Goal: Task Accomplishment & Management: Complete application form

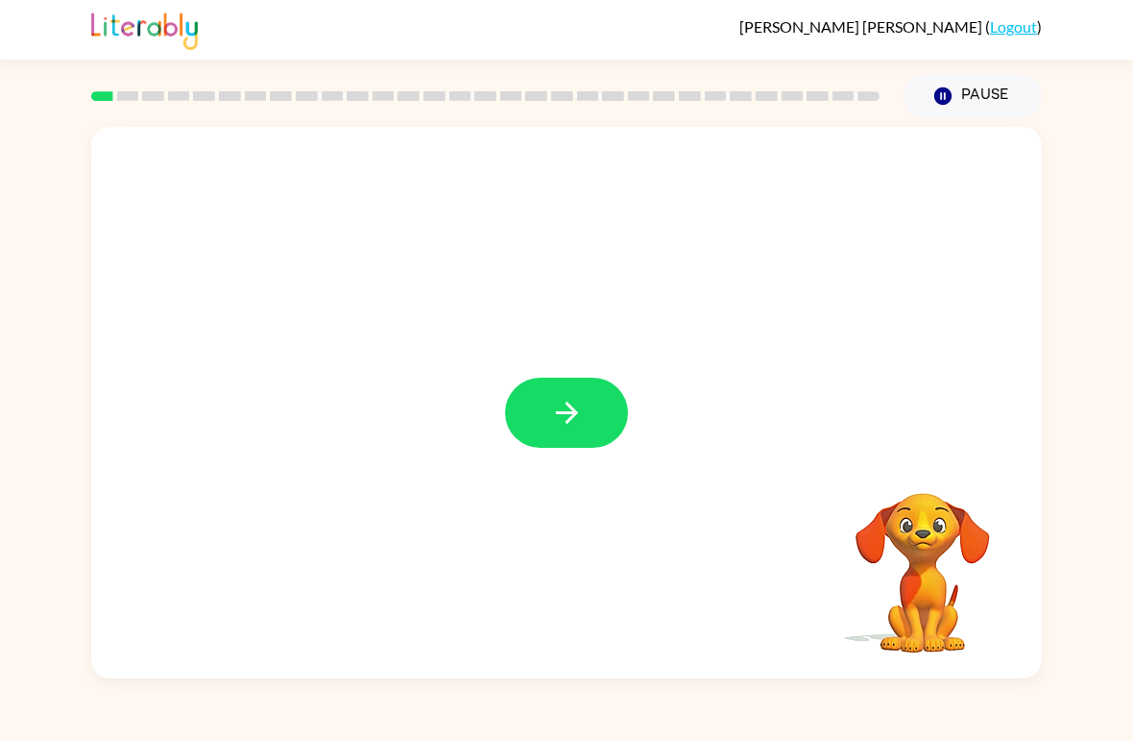
click at [535, 414] on button "button" at bounding box center [566, 413] width 123 height 70
click at [922, 568] on video "Your browser must support playing .mp4 files to use Literably. Please try using…" at bounding box center [923, 559] width 192 height 192
click at [666, 380] on div at bounding box center [566, 290] width 951 height 326
click at [945, 93] on icon "button" at bounding box center [943, 95] width 17 height 17
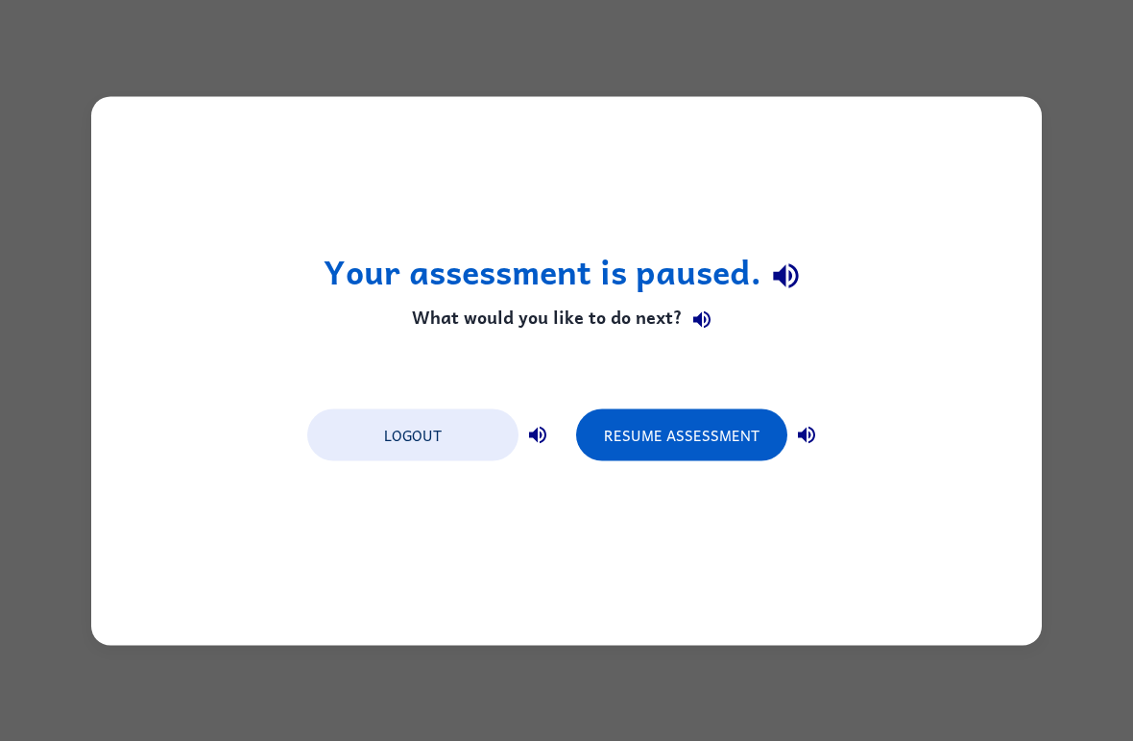
click at [819, 438] on button "button" at bounding box center [807, 434] width 38 height 38
click at [766, 447] on button "Resume Assessment" at bounding box center [681, 434] width 211 height 52
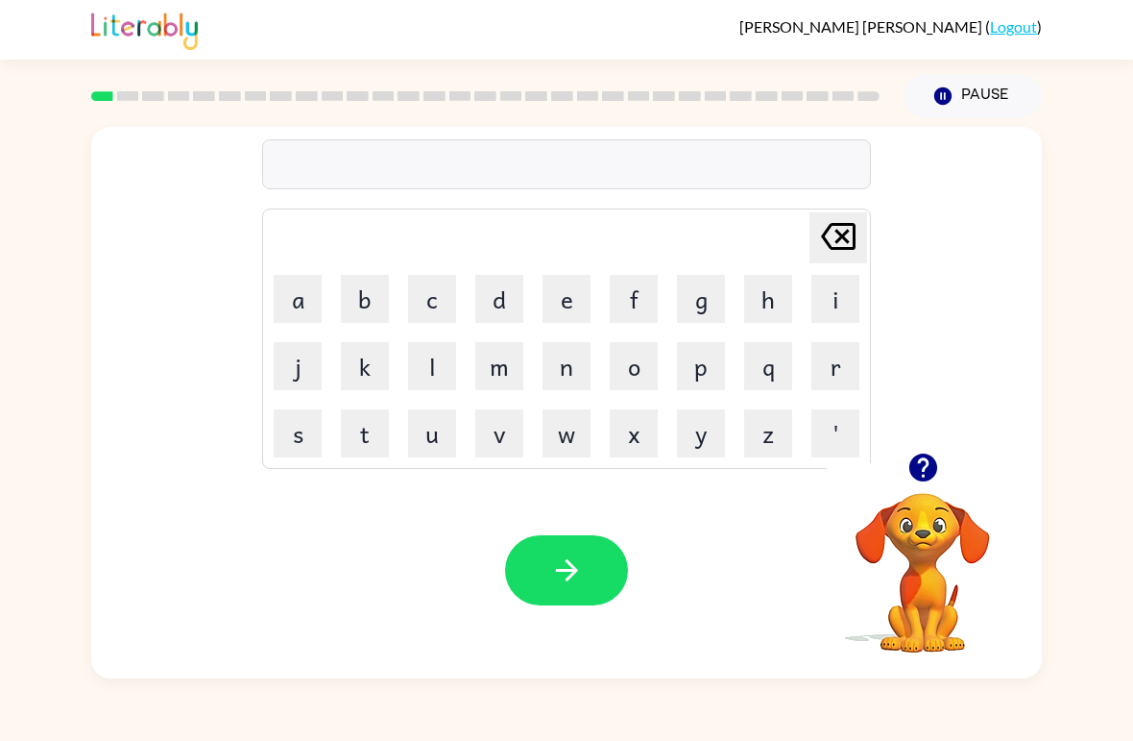
click at [697, 387] on button "p" at bounding box center [701, 366] width 48 height 48
click at [306, 294] on button "a" at bounding box center [298, 299] width 48 height 48
click at [497, 313] on button "d" at bounding box center [499, 299] width 48 height 48
click at [587, 572] on button "button" at bounding box center [566, 570] width 123 height 70
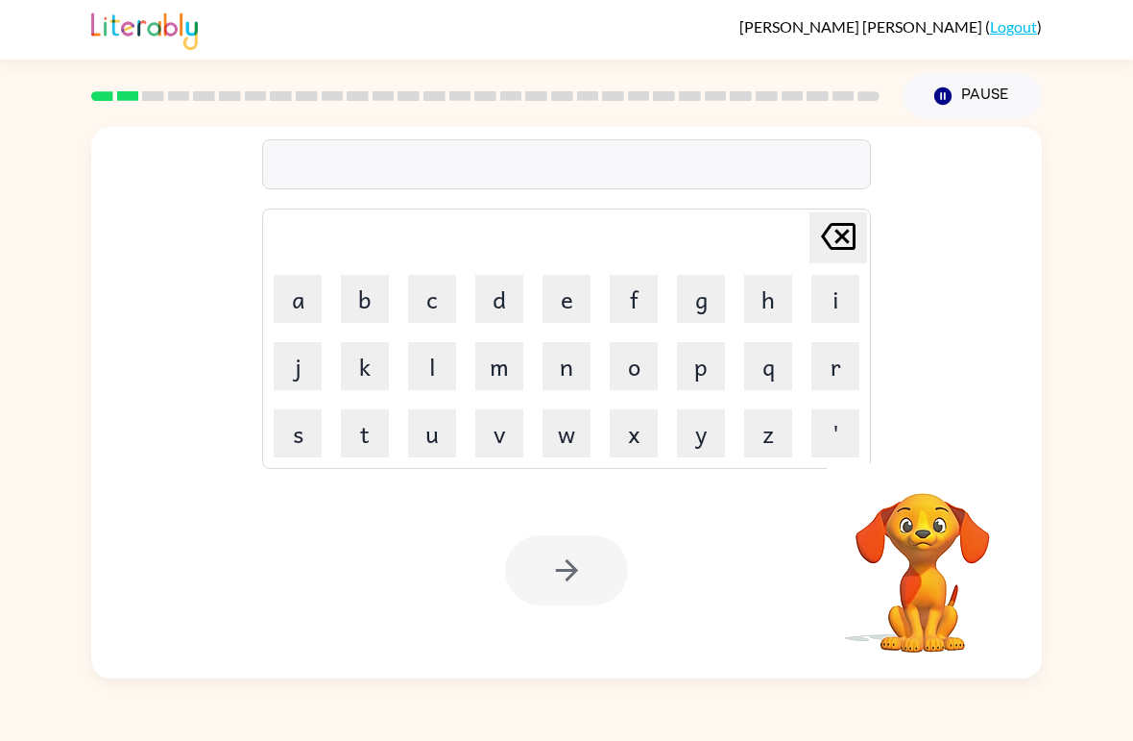
click at [692, 373] on button "p" at bounding box center [701, 366] width 48 height 48
click at [315, 296] on button "a" at bounding box center [298, 299] width 48 height 48
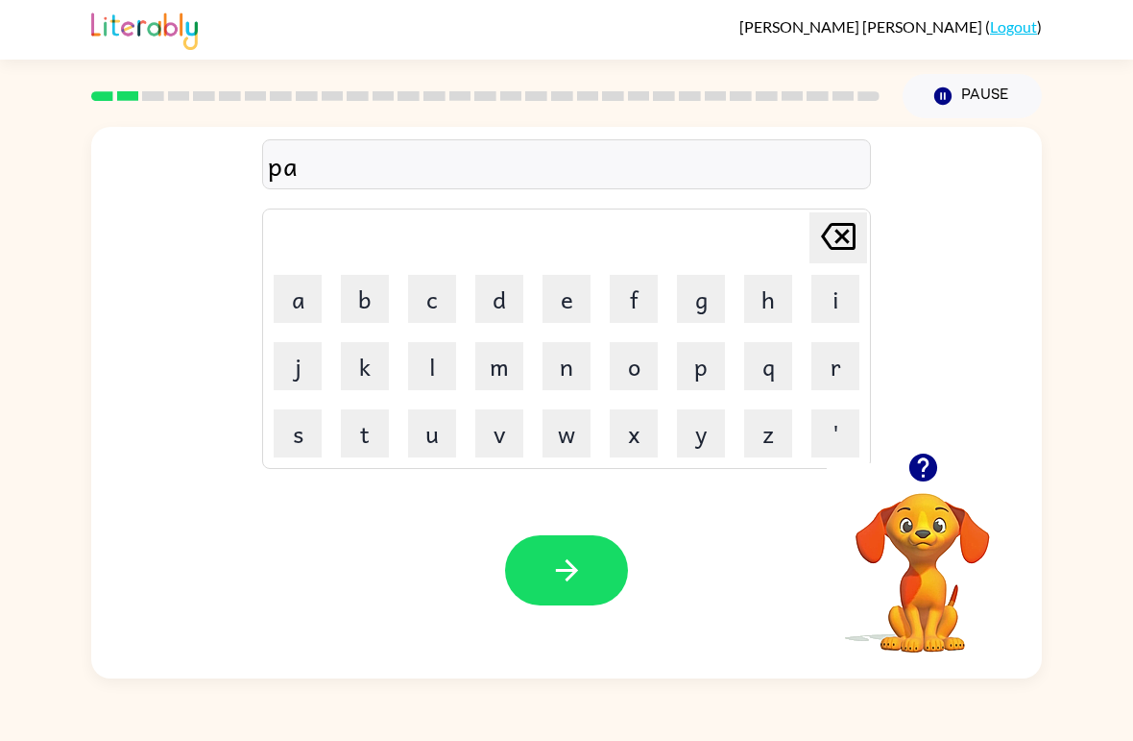
click at [590, 424] on button "w" at bounding box center [567, 433] width 48 height 48
click at [585, 564] on button "button" at bounding box center [566, 570] width 123 height 70
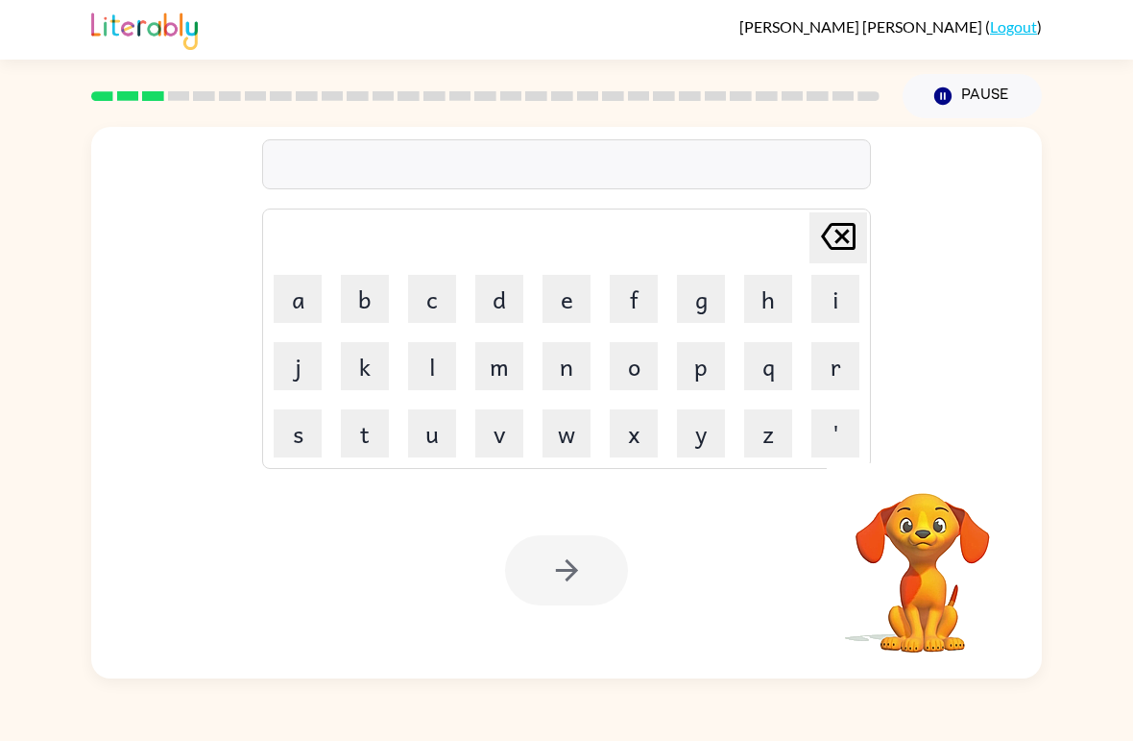
click at [952, 102] on icon "Pause" at bounding box center [943, 95] width 21 height 21
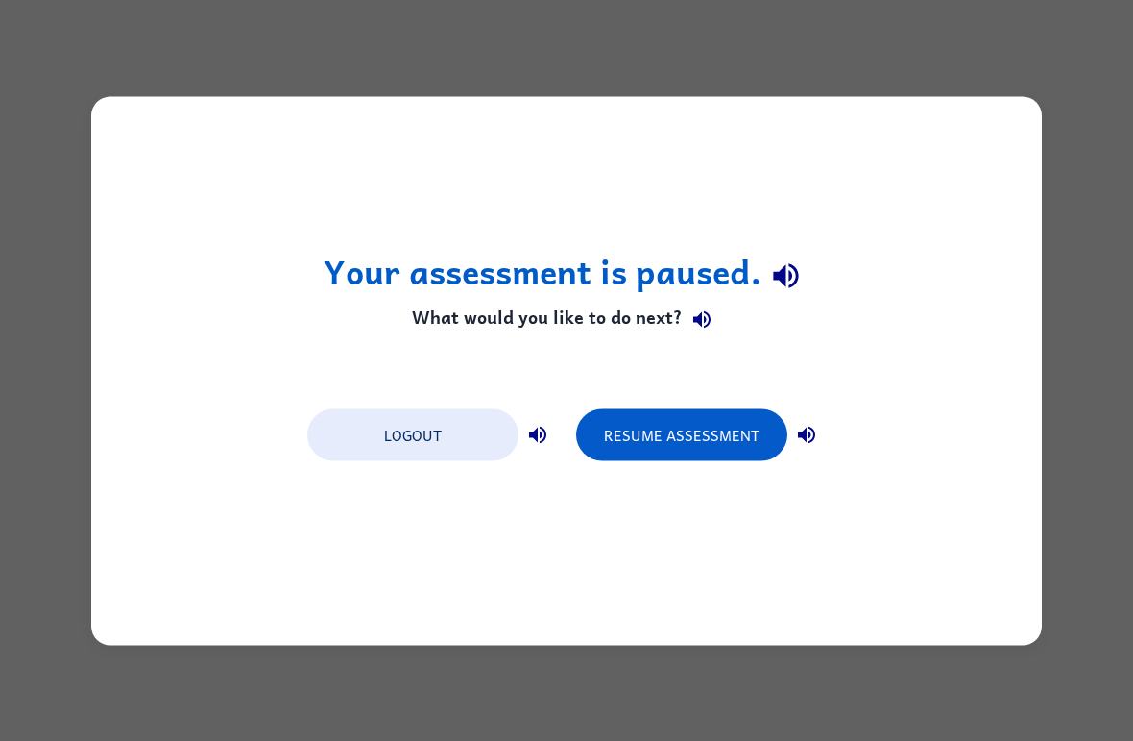
click at [759, 453] on button "Resume Assessment" at bounding box center [681, 434] width 211 height 52
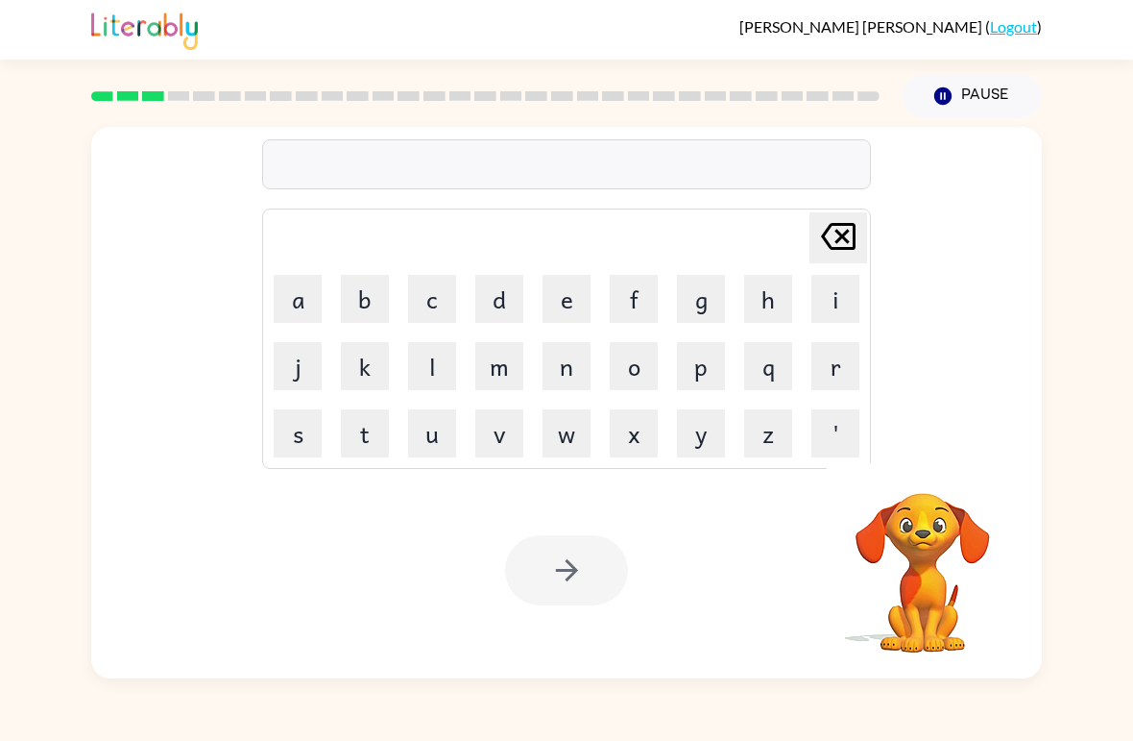
click at [575, 371] on button "n" at bounding box center [567, 366] width 48 height 48
click at [636, 381] on button "o" at bounding box center [634, 366] width 48 height 48
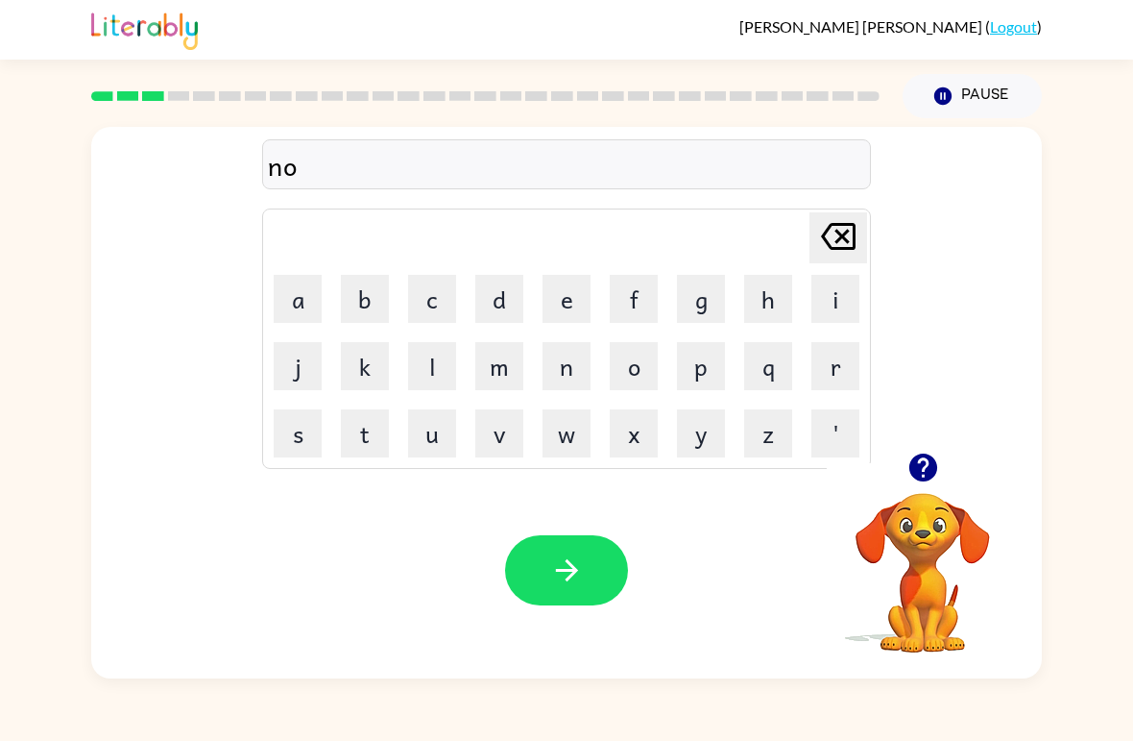
click at [372, 441] on button "t" at bounding box center [365, 433] width 48 height 48
click at [765, 308] on button "h" at bounding box center [768, 299] width 48 height 48
click at [543, 591] on button "button" at bounding box center [566, 570] width 123 height 70
click at [294, 436] on button "s" at bounding box center [298, 433] width 48 height 48
click at [585, 446] on button "w" at bounding box center [567, 433] width 48 height 48
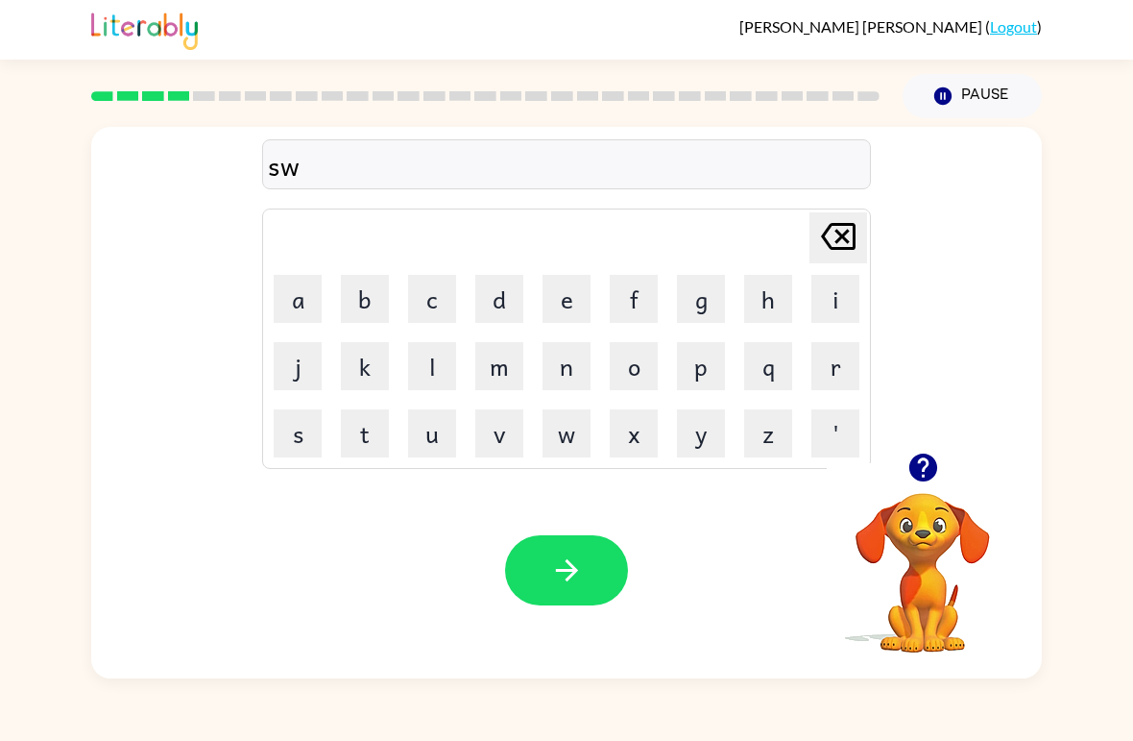
click at [820, 317] on button "i" at bounding box center [836, 299] width 48 height 48
click at [522, 370] on button "m" at bounding box center [499, 366] width 48 height 48
click at [595, 547] on button "button" at bounding box center [566, 570] width 123 height 70
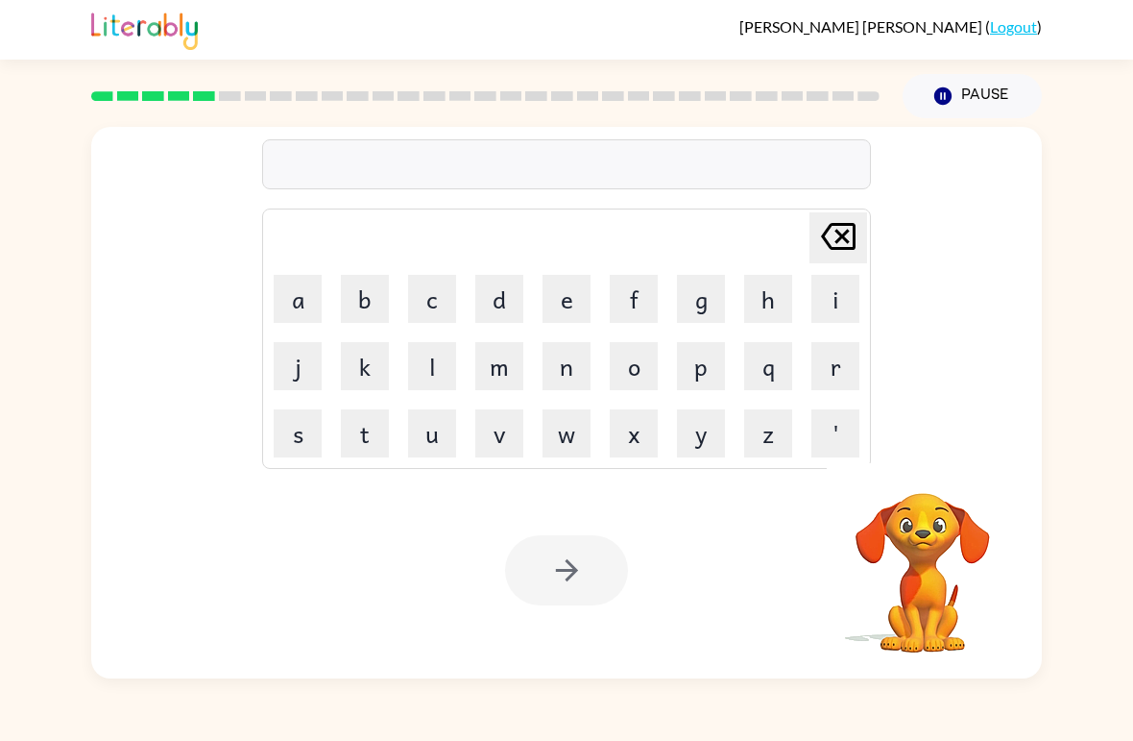
click at [303, 443] on button "s" at bounding box center [298, 433] width 48 height 48
click at [426, 304] on button "c" at bounding box center [432, 299] width 48 height 48
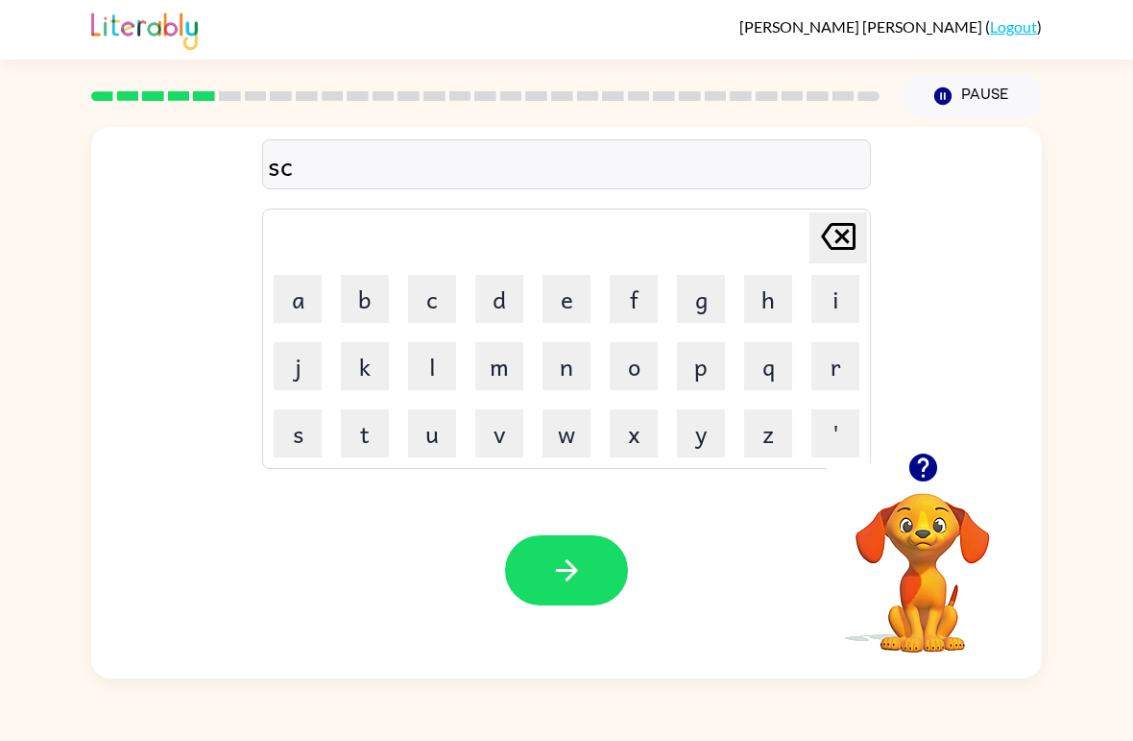
click at [689, 356] on button "p" at bounding box center [701, 366] width 48 height 48
click at [848, 234] on icon "[PERSON_NAME] last character input" at bounding box center [839, 236] width 46 height 46
click at [649, 375] on button "o" at bounding box center [634, 366] width 48 height 48
click at [378, 442] on button "t" at bounding box center [365, 433] width 48 height 48
click at [598, 573] on button "button" at bounding box center [566, 570] width 123 height 70
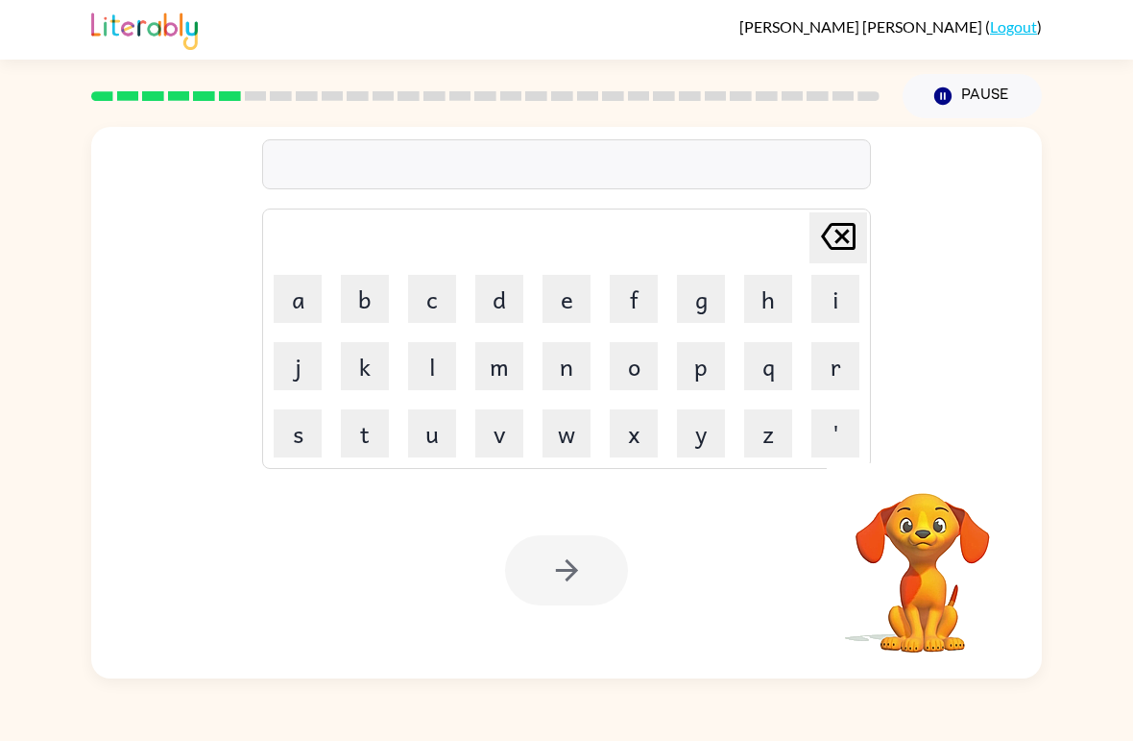
click at [302, 306] on button "a" at bounding box center [298, 299] width 48 height 48
click at [827, 322] on button "i" at bounding box center [836, 299] width 48 height 48
click at [499, 368] on button "m" at bounding box center [499, 366] width 48 height 48
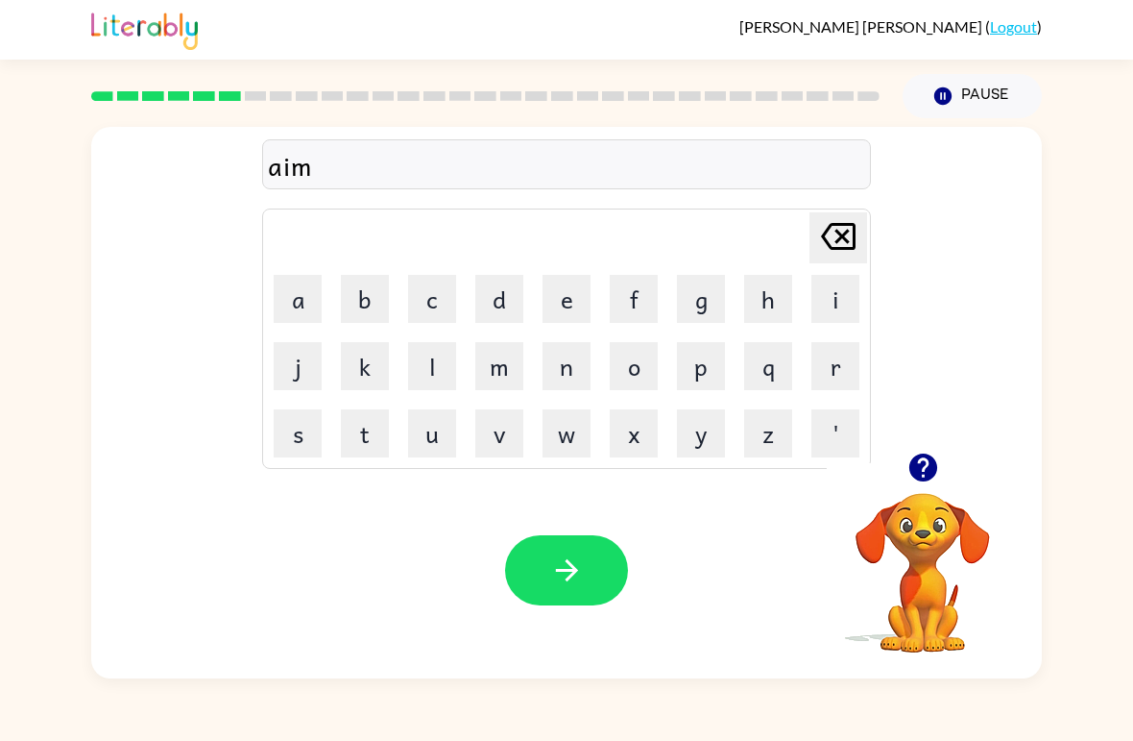
click at [615, 591] on button "button" at bounding box center [566, 570] width 123 height 70
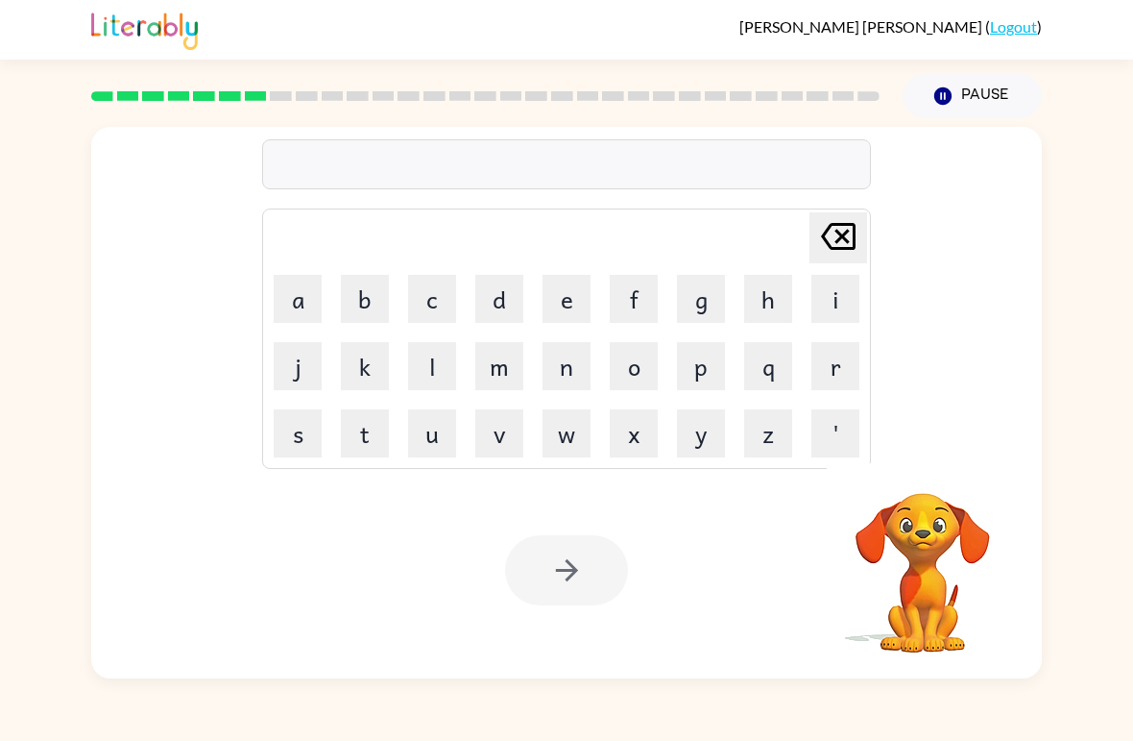
click at [302, 449] on button "s" at bounding box center [298, 433] width 48 height 48
click at [431, 302] on button "c" at bounding box center [432, 299] width 48 height 48
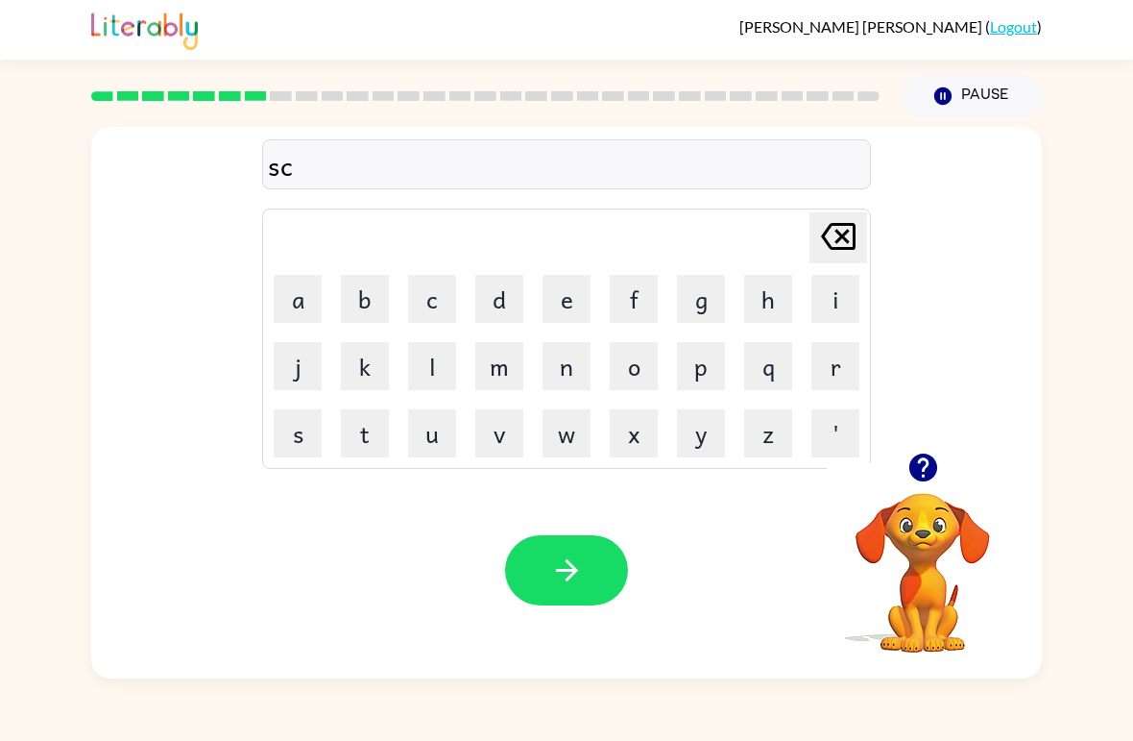
click at [852, 350] on button "r" at bounding box center [836, 366] width 48 height 48
click at [842, 313] on button "i" at bounding box center [836, 299] width 48 height 48
click at [376, 296] on button "b" at bounding box center [365, 299] width 48 height 48
click at [656, 370] on button "o" at bounding box center [634, 366] width 48 height 48
click at [420, 388] on button "l" at bounding box center [432, 366] width 48 height 48
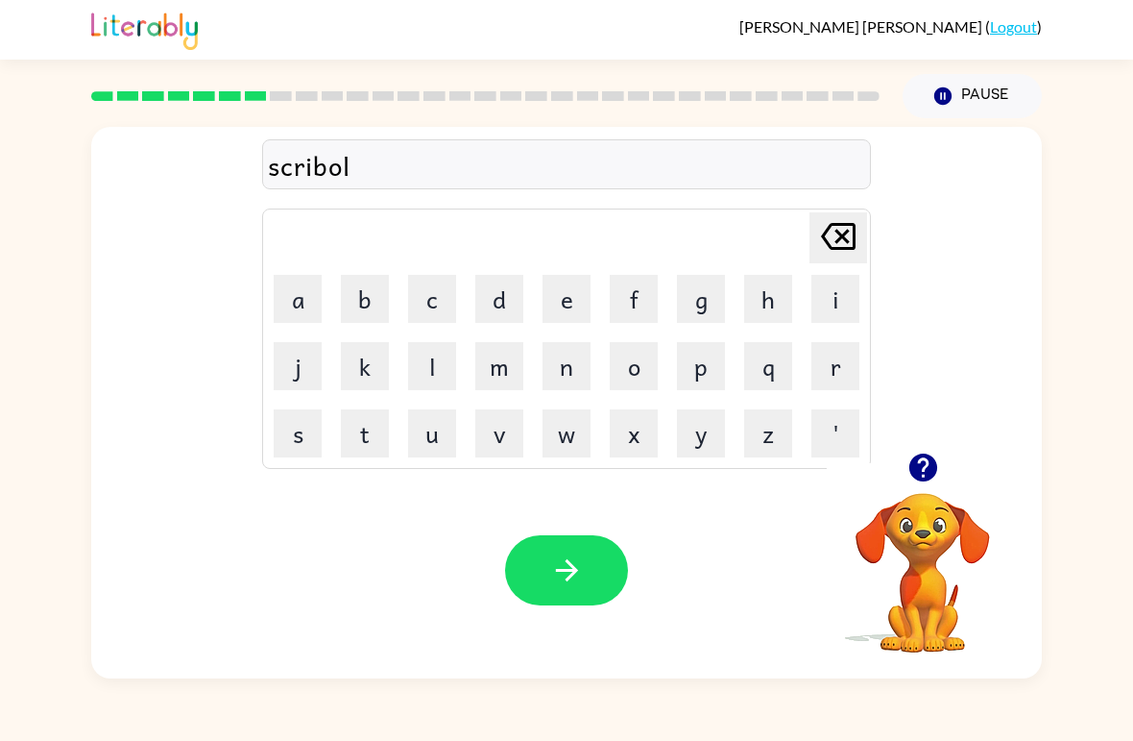
click at [552, 549] on button "button" at bounding box center [566, 570] width 123 height 70
click at [698, 310] on button "g" at bounding box center [701, 299] width 48 height 48
click at [842, 368] on button "r" at bounding box center [836, 366] width 48 height 48
click at [290, 289] on button "a" at bounding box center [298, 299] width 48 height 48
click at [635, 305] on button "f" at bounding box center [634, 299] width 48 height 48
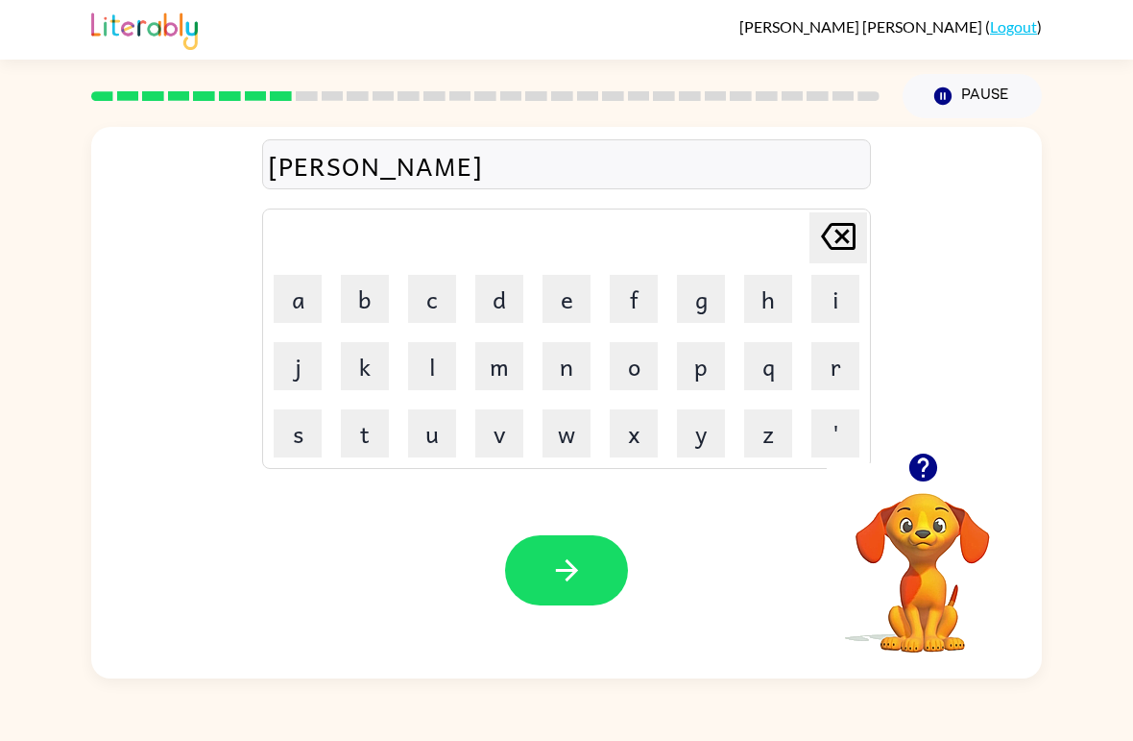
click at [379, 451] on button "t" at bounding box center [365, 433] width 48 height 48
click at [596, 569] on button "button" at bounding box center [566, 570] width 123 height 70
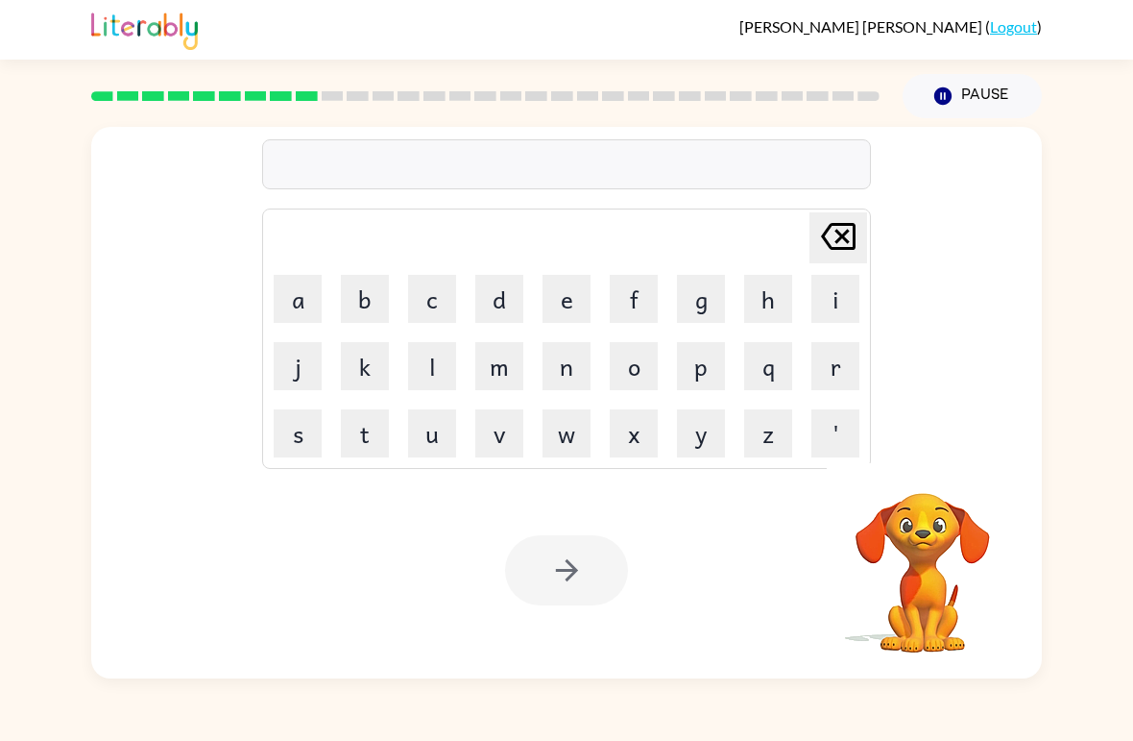
click at [991, 511] on video "Your browser must support playing .mp4 files to use Literably. Please try using…" at bounding box center [923, 559] width 192 height 192
click at [696, 376] on button "p" at bounding box center [701, 366] width 48 height 48
click at [619, 375] on button "o" at bounding box center [634, 366] width 48 height 48
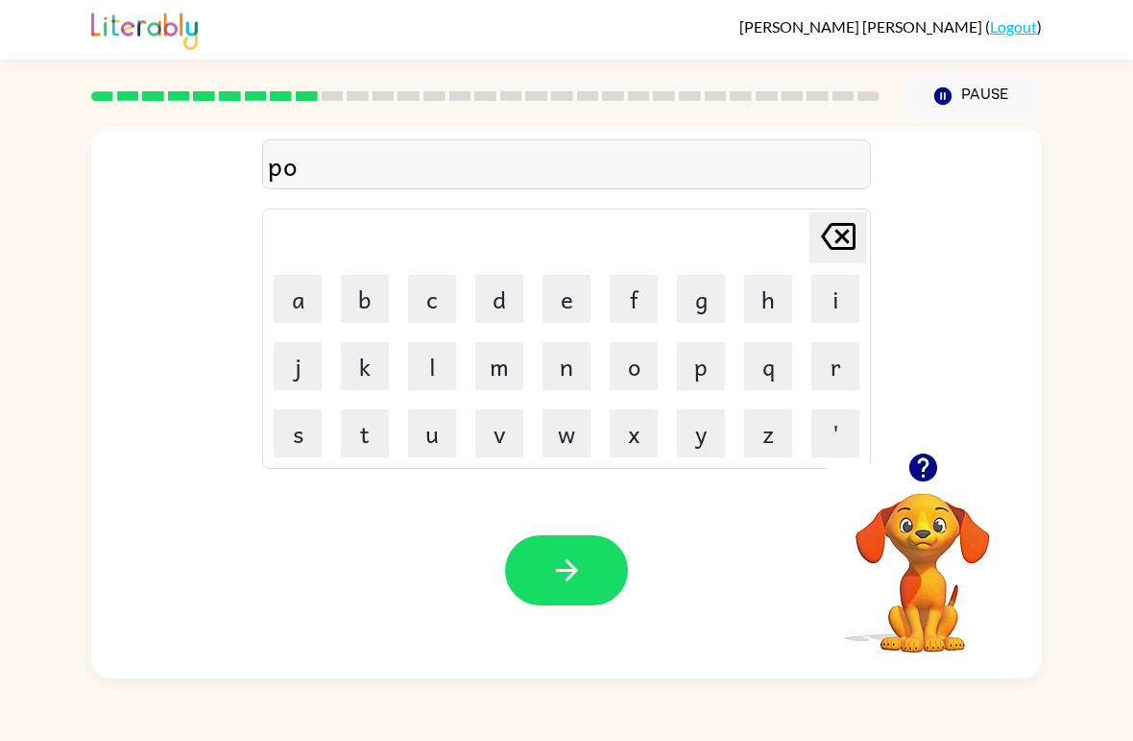
click at [843, 315] on button "i" at bounding box center [836, 299] width 48 height 48
click at [566, 374] on button "n" at bounding box center [567, 366] width 48 height 48
click at [372, 436] on button "t" at bounding box center [365, 433] width 48 height 48
click at [562, 570] on icon "button" at bounding box center [567, 570] width 34 height 34
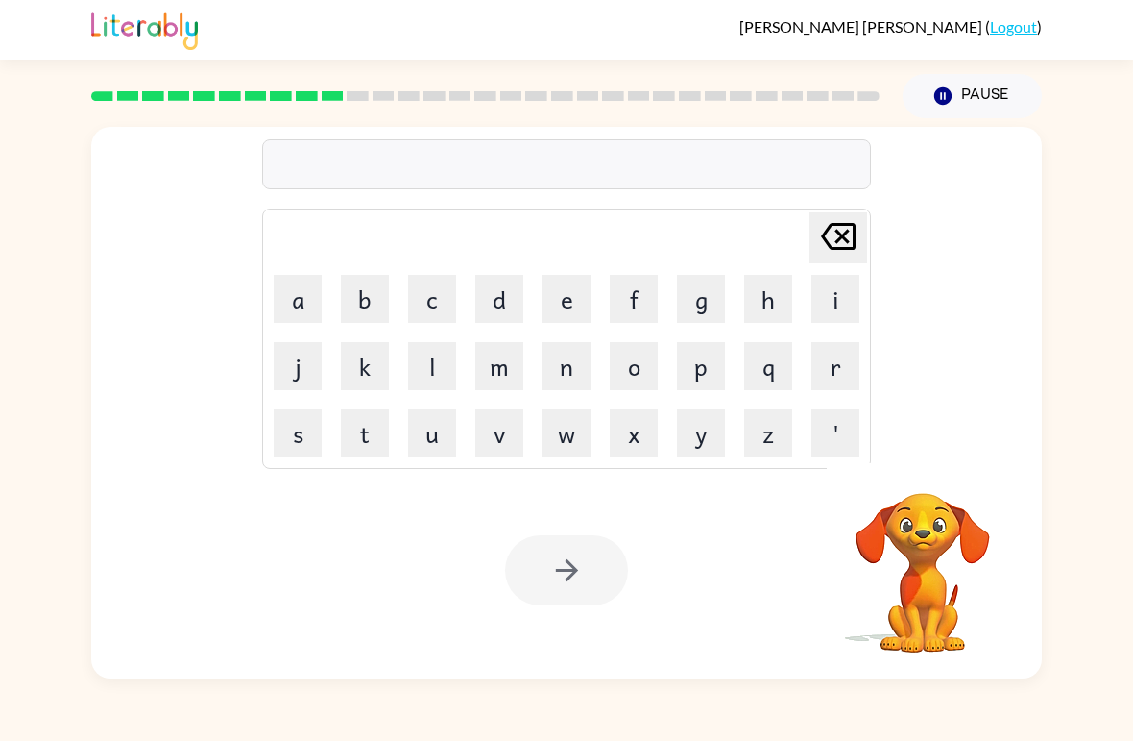
click at [636, 363] on button "o" at bounding box center [634, 366] width 48 height 48
click at [572, 371] on button "n" at bounding box center [567, 366] width 48 height 48
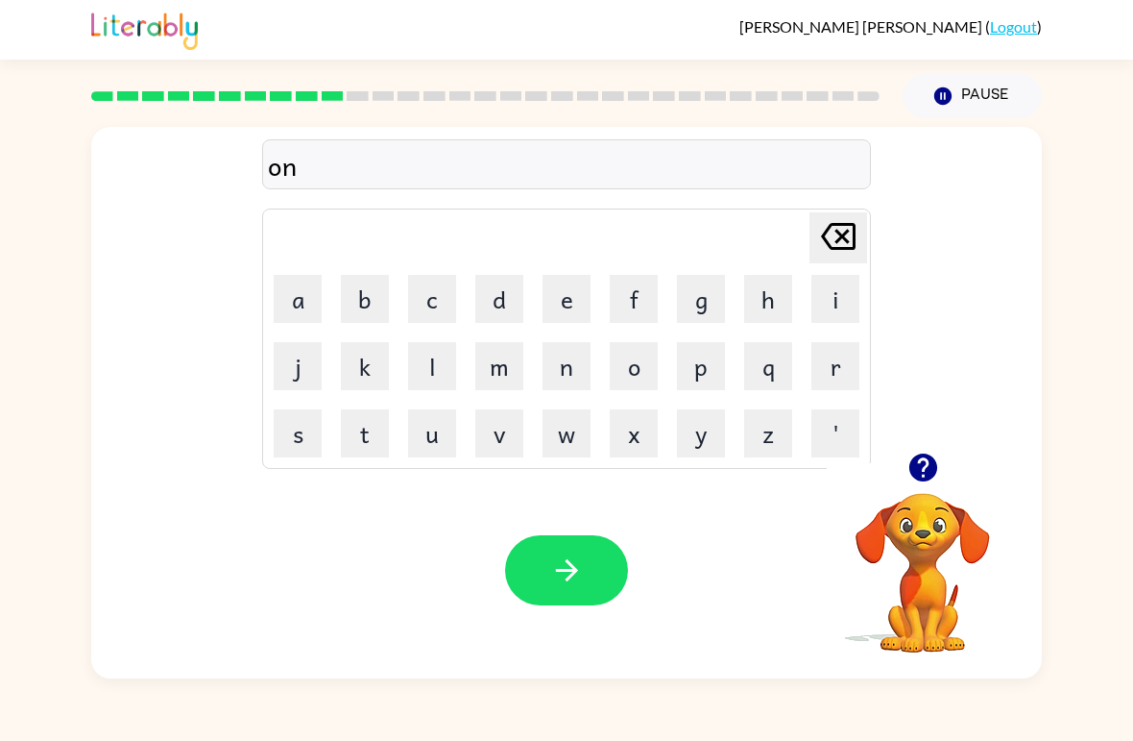
click at [654, 317] on button "f" at bounding box center [634, 299] width 48 height 48
click at [626, 362] on button "o" at bounding box center [634, 366] width 48 height 48
click at [510, 310] on button "d" at bounding box center [499, 299] width 48 height 48
click at [838, 238] on icon "[PERSON_NAME] last character input" at bounding box center [839, 236] width 46 height 46
click at [417, 371] on button "l" at bounding box center [432, 366] width 48 height 48
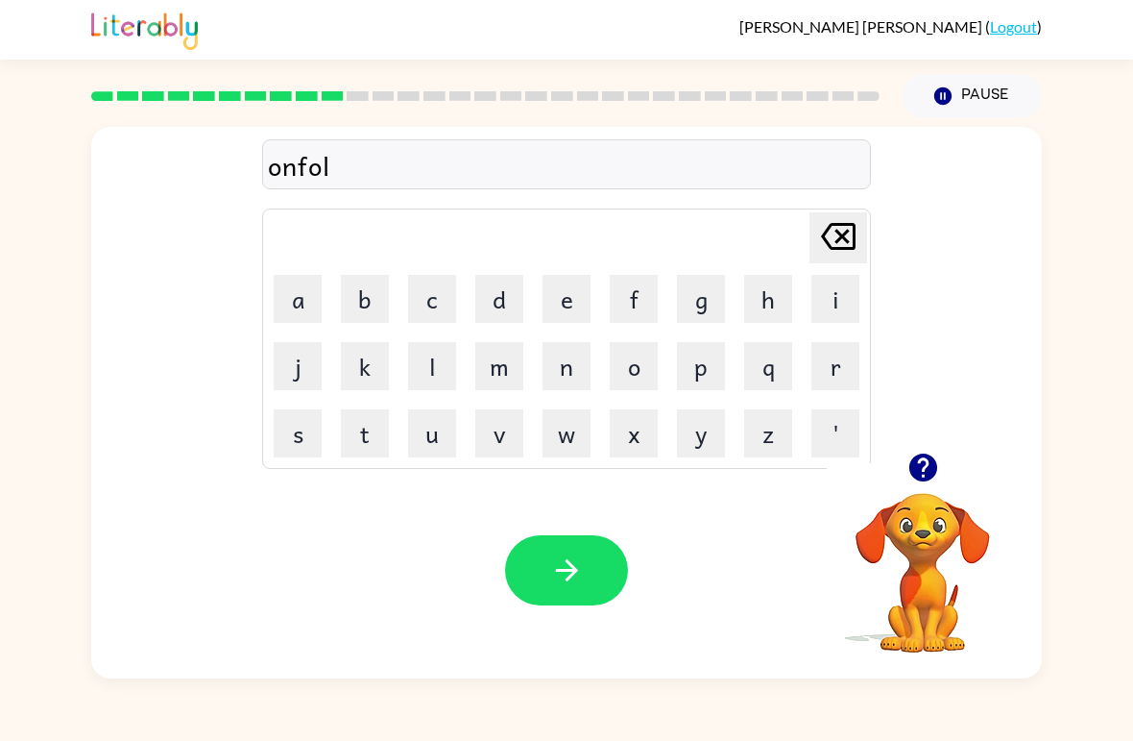
click at [497, 305] on button "d" at bounding box center [499, 299] width 48 height 48
click at [571, 576] on icon "button" at bounding box center [566, 570] width 22 height 22
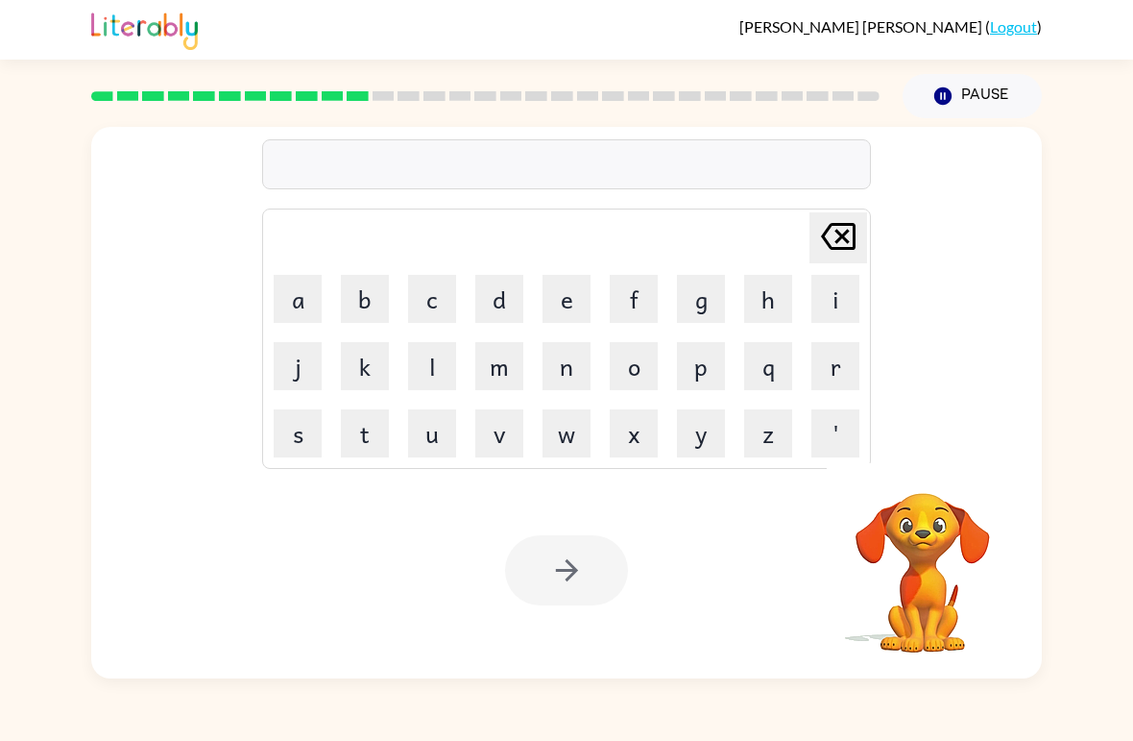
click at [501, 451] on button "v" at bounding box center [499, 433] width 48 height 48
click at [637, 379] on button "o" at bounding box center [634, 366] width 48 height 48
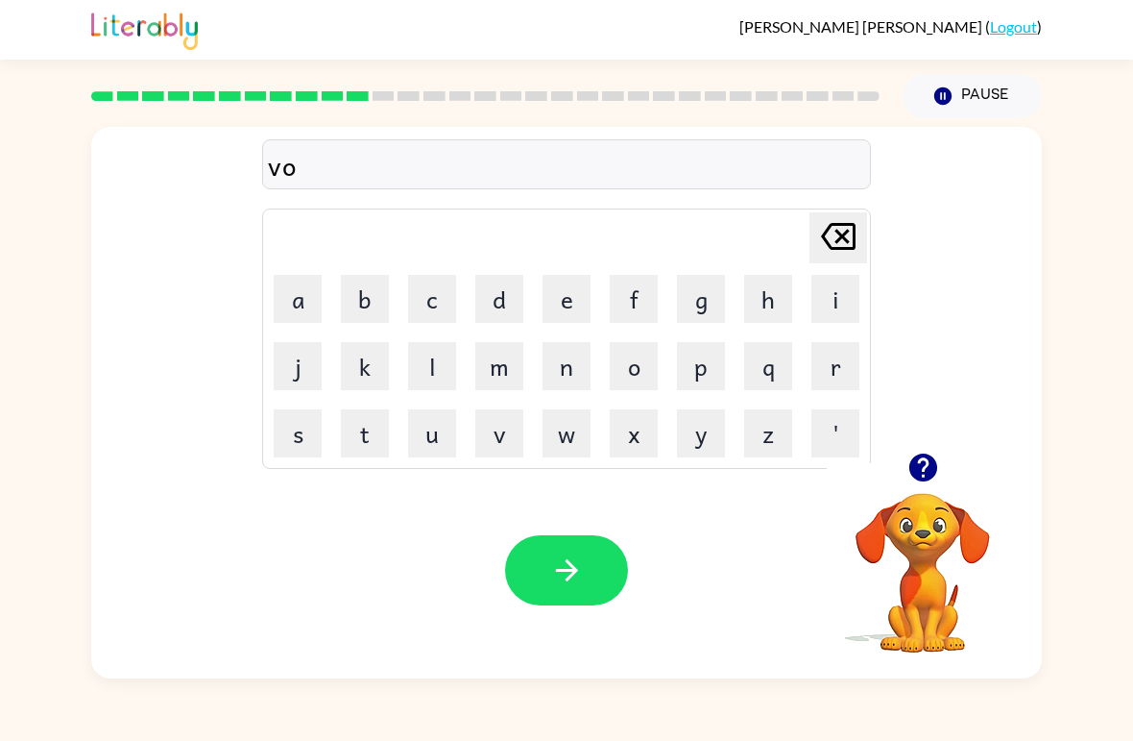
click at [350, 444] on button "t" at bounding box center [365, 433] width 48 height 48
click at [567, 313] on button "e" at bounding box center [567, 299] width 48 height 48
click at [594, 565] on button "button" at bounding box center [566, 570] width 123 height 70
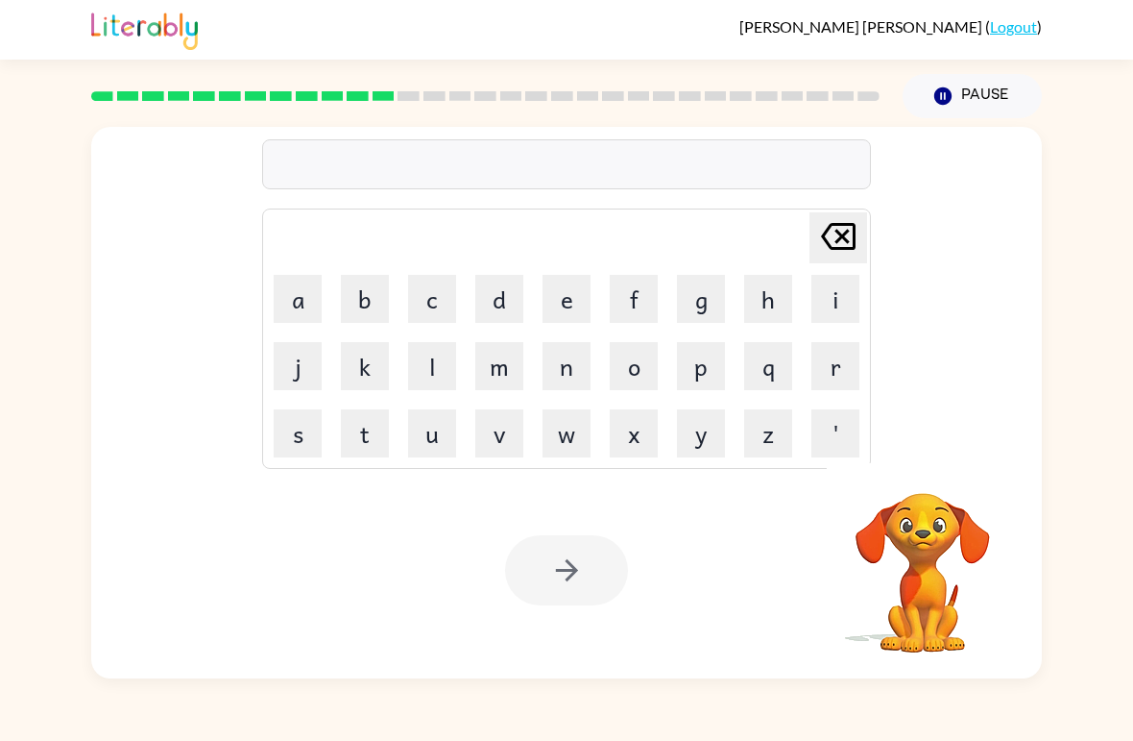
click at [507, 367] on button "m" at bounding box center [499, 366] width 48 height 48
click at [830, 313] on button "i" at bounding box center [836, 299] width 48 height 48
click at [288, 445] on button "s" at bounding box center [298, 433] width 48 height 48
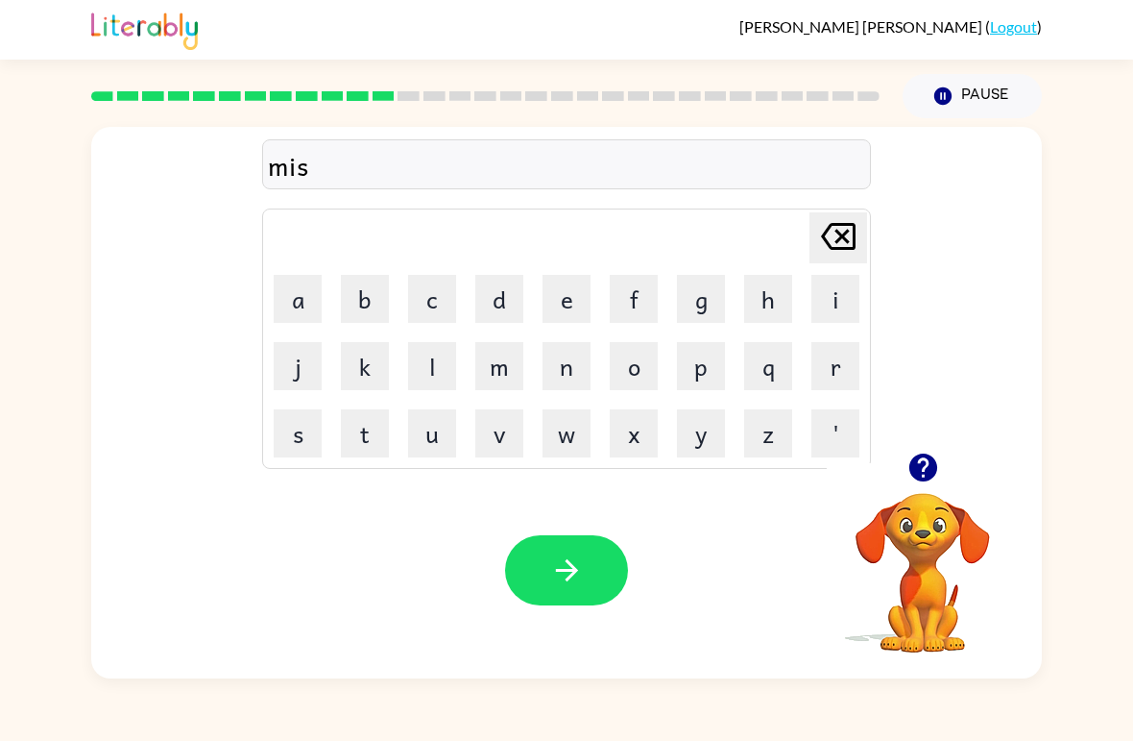
click at [293, 318] on button "a" at bounding box center [298, 299] width 48 height 48
click at [427, 301] on button "c" at bounding box center [432, 299] width 48 height 48
click at [581, 299] on button "e" at bounding box center [567, 299] width 48 height 48
click at [583, 577] on icon "button" at bounding box center [567, 570] width 34 height 34
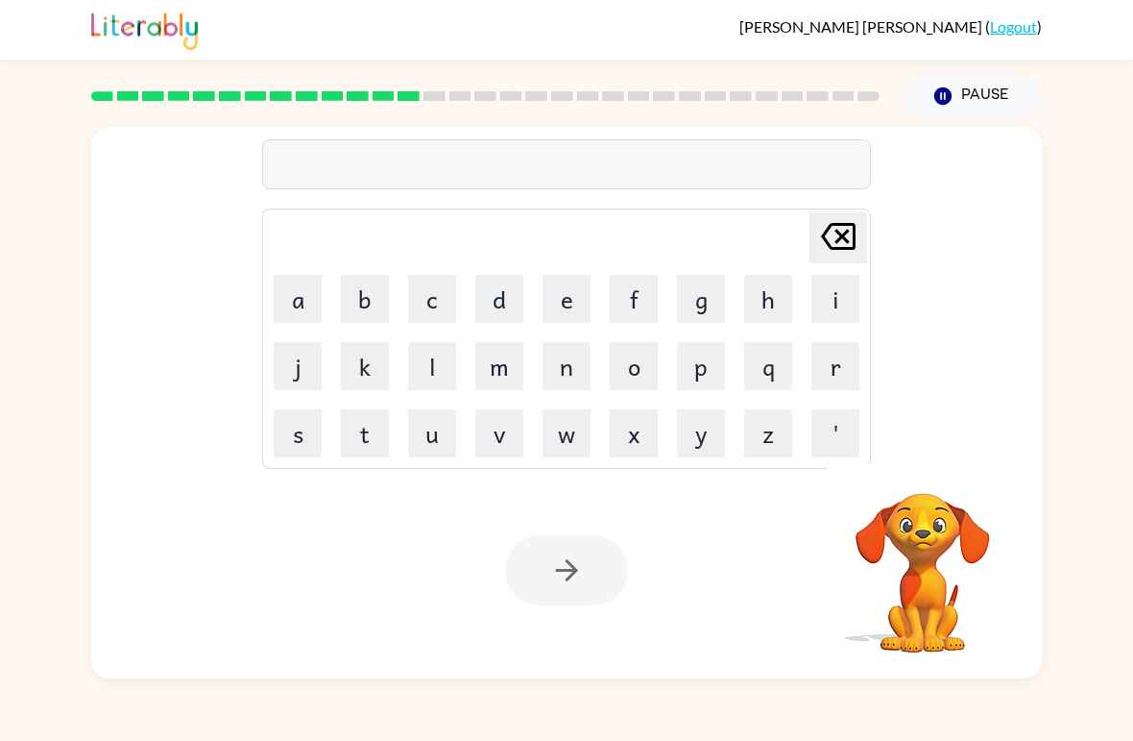
click at [436, 308] on button "c" at bounding box center [432, 299] width 48 height 48
click at [840, 311] on button "i" at bounding box center [836, 299] width 48 height 48
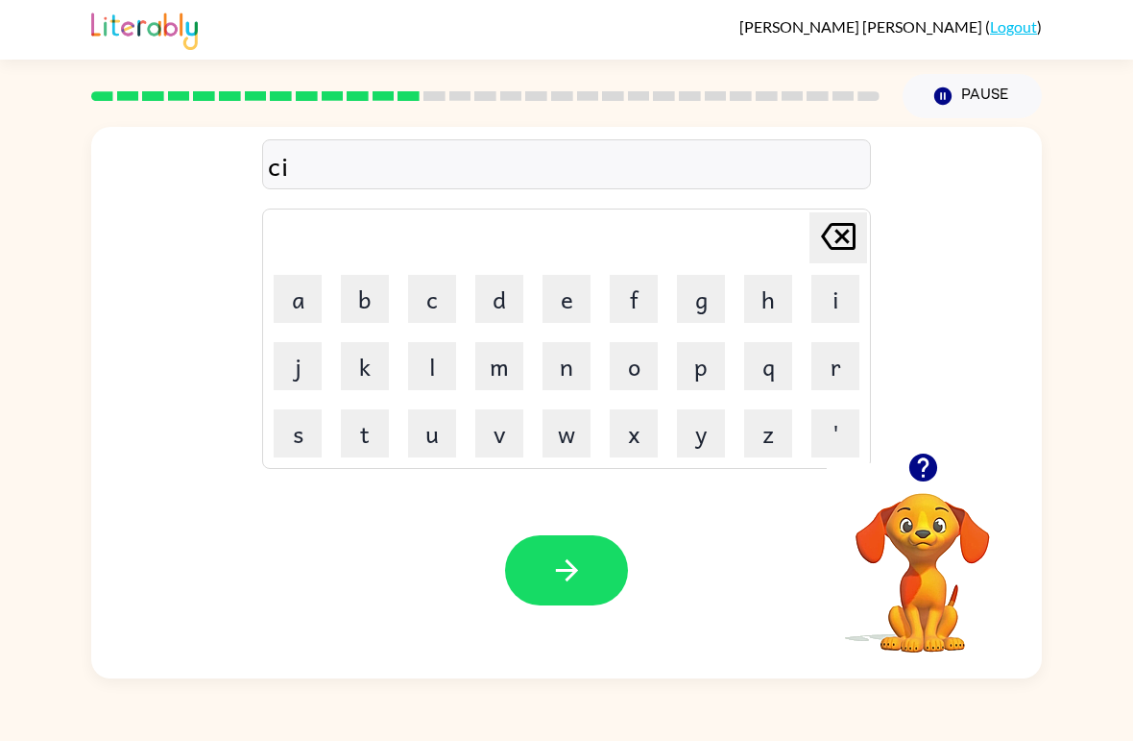
click at [571, 365] on button "n" at bounding box center [567, 366] width 48 height 48
click at [521, 279] on button "d" at bounding box center [499, 299] width 48 height 48
click at [429, 375] on button "l" at bounding box center [432, 366] width 48 height 48
click at [579, 307] on button "e" at bounding box center [567, 299] width 48 height 48
click at [563, 557] on icon "button" at bounding box center [567, 570] width 34 height 34
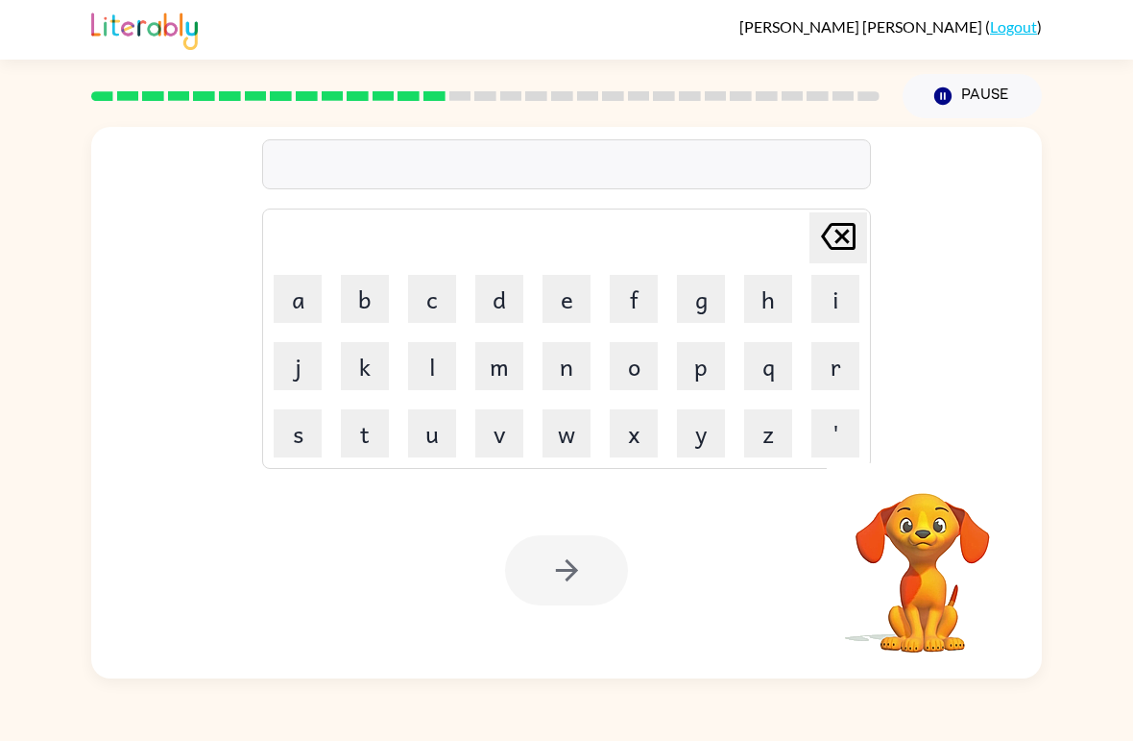
click at [516, 303] on button "d" at bounding box center [499, 299] width 48 height 48
click at [568, 309] on button "e" at bounding box center [567, 299] width 48 height 48
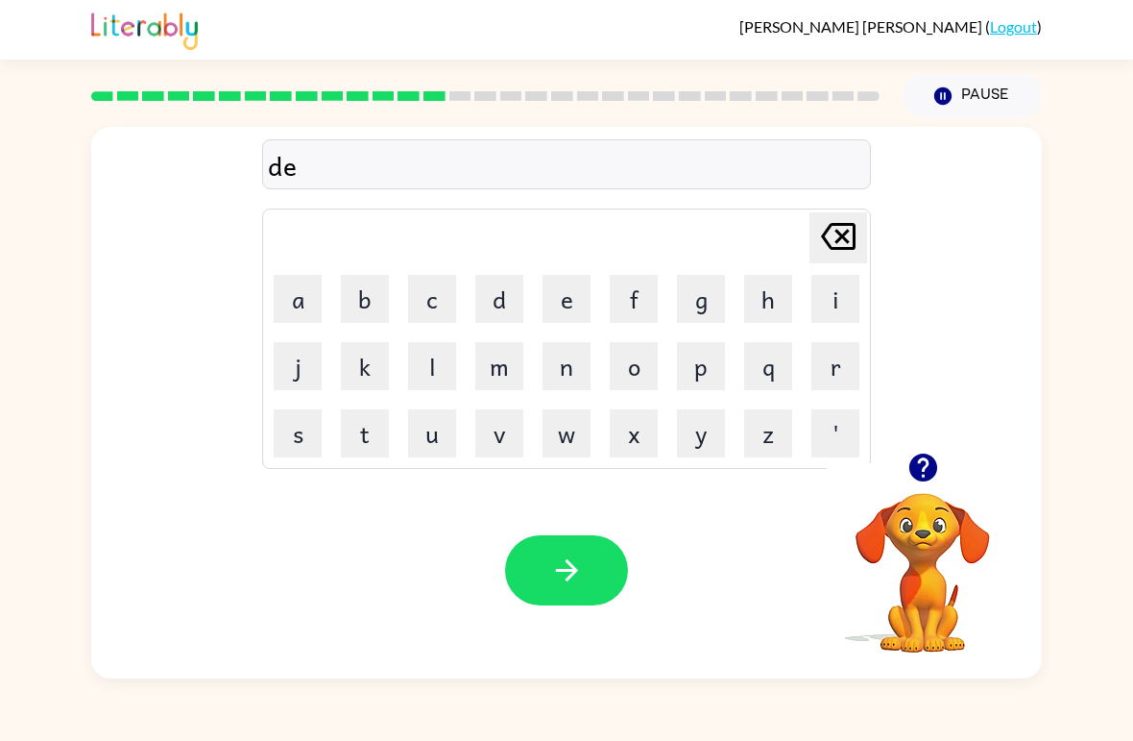
click at [428, 389] on button "l" at bounding box center [432, 366] width 48 height 48
click at [307, 322] on button "a" at bounding box center [298, 299] width 48 height 48
click at [564, 567] on icon "button" at bounding box center [567, 570] width 34 height 34
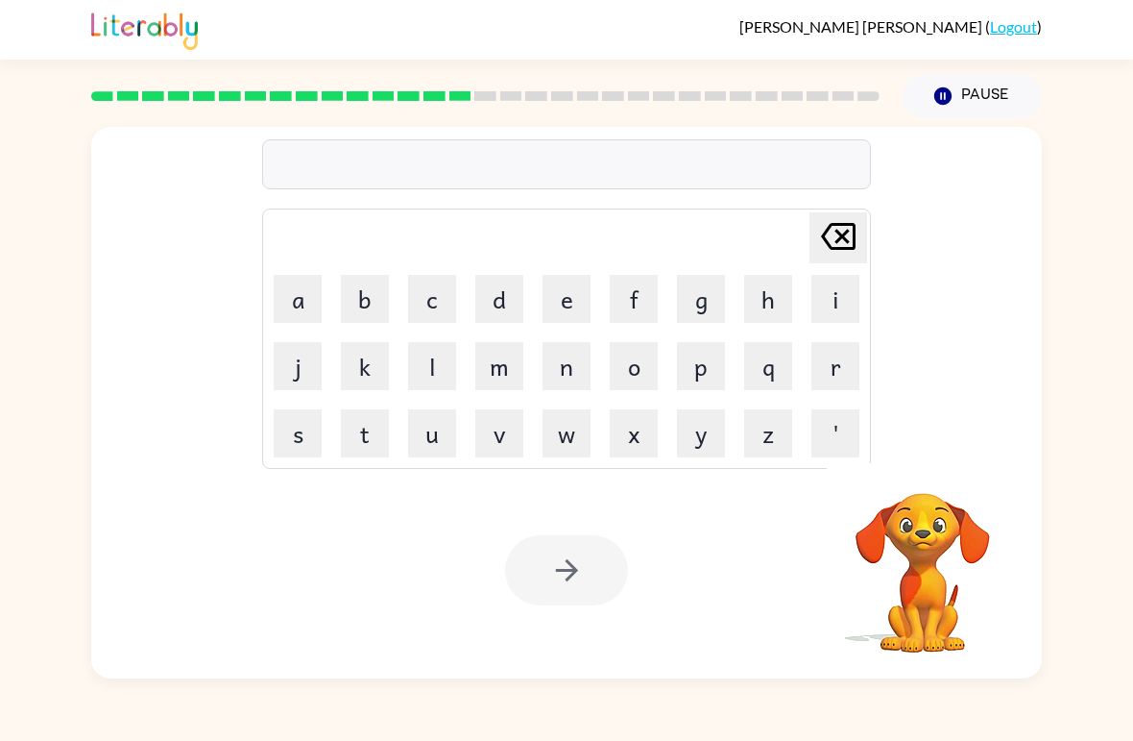
click at [418, 299] on button "c" at bounding box center [432, 299] width 48 height 48
click at [622, 379] on button "o" at bounding box center [634, 366] width 48 height 48
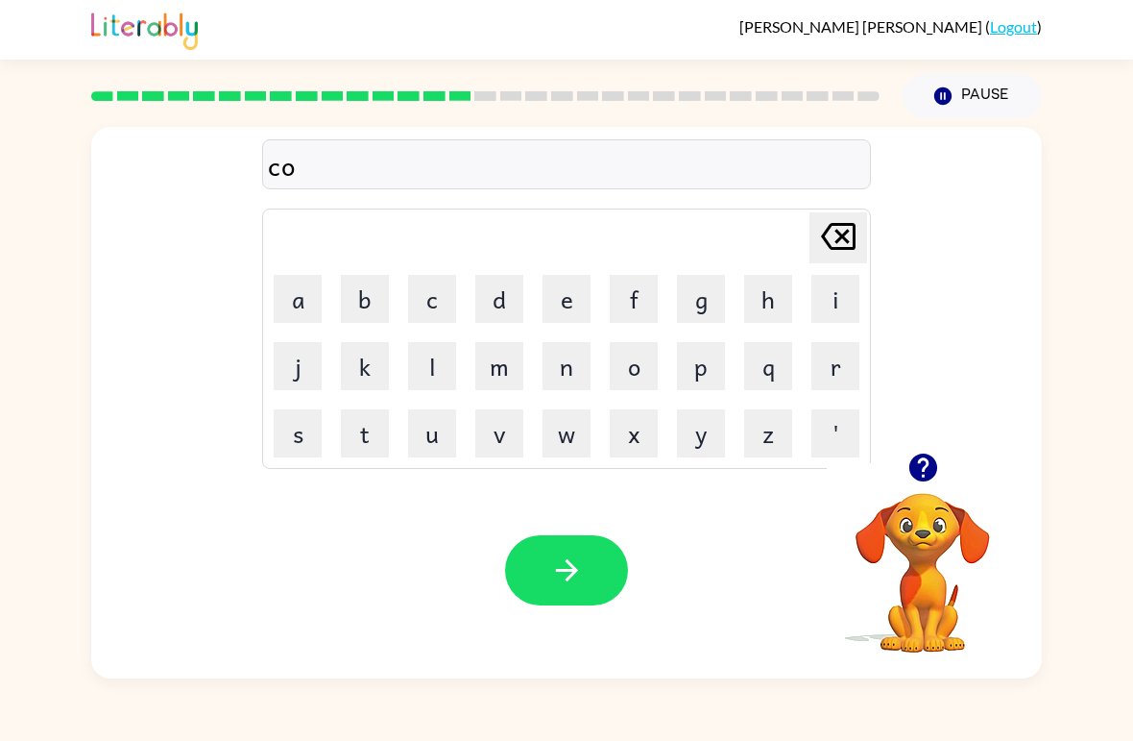
click at [826, 389] on button "r" at bounding box center [836, 366] width 48 height 48
click at [523, 293] on button "d" at bounding box center [499, 299] width 48 height 48
click at [587, 577] on button "button" at bounding box center [566, 570] width 123 height 70
click at [781, 453] on button "z" at bounding box center [768, 433] width 48 height 48
click at [832, 300] on button "i" at bounding box center [836, 299] width 48 height 48
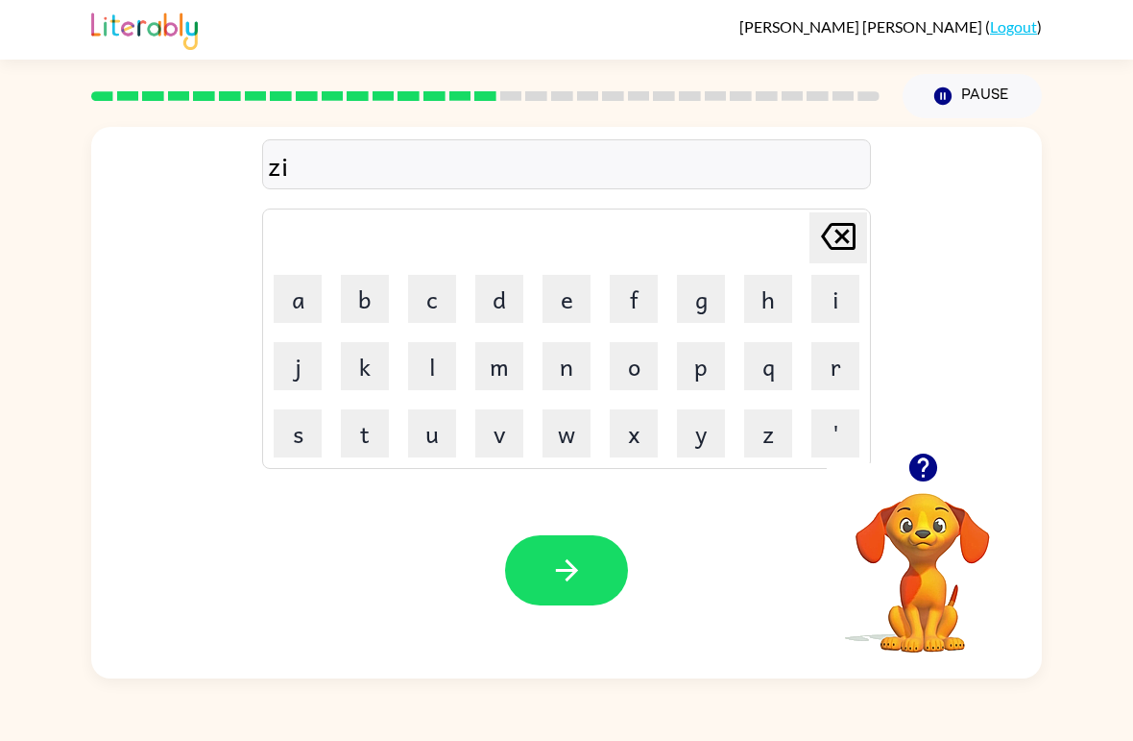
click at [706, 379] on button "p" at bounding box center [701, 366] width 48 height 48
click at [575, 574] on icon "button" at bounding box center [567, 570] width 34 height 34
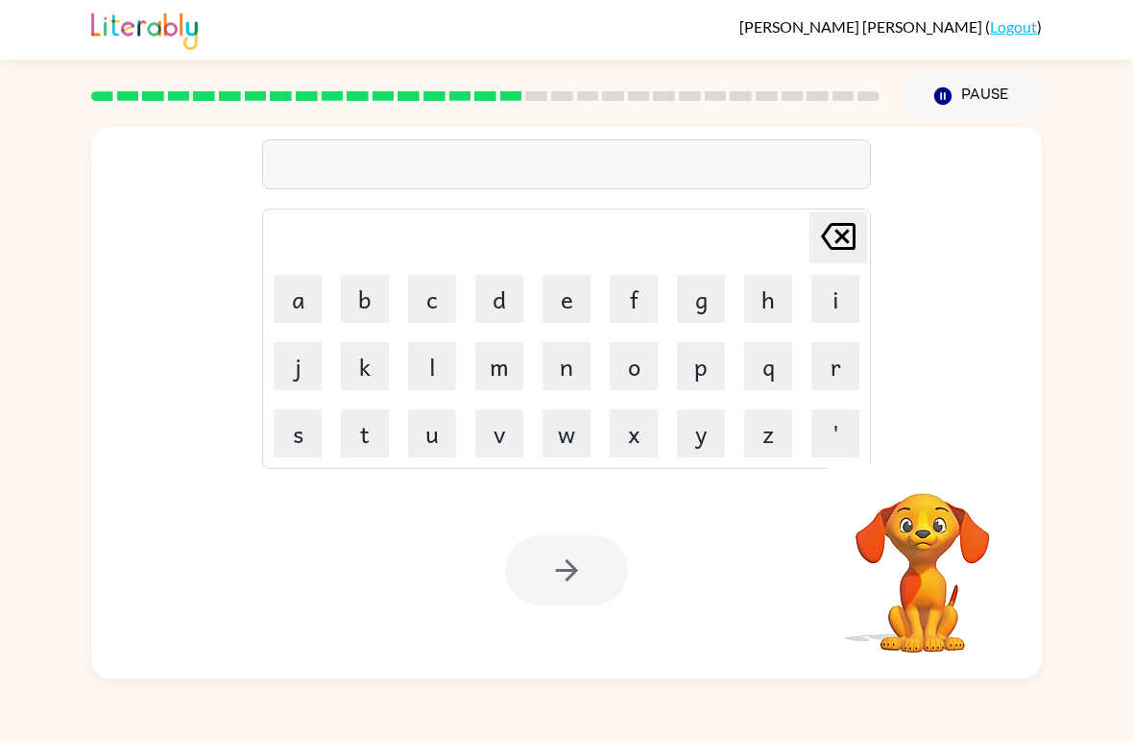
click at [498, 312] on button "d" at bounding box center [499, 299] width 48 height 48
click at [636, 373] on button "o" at bounding box center [634, 366] width 48 height 48
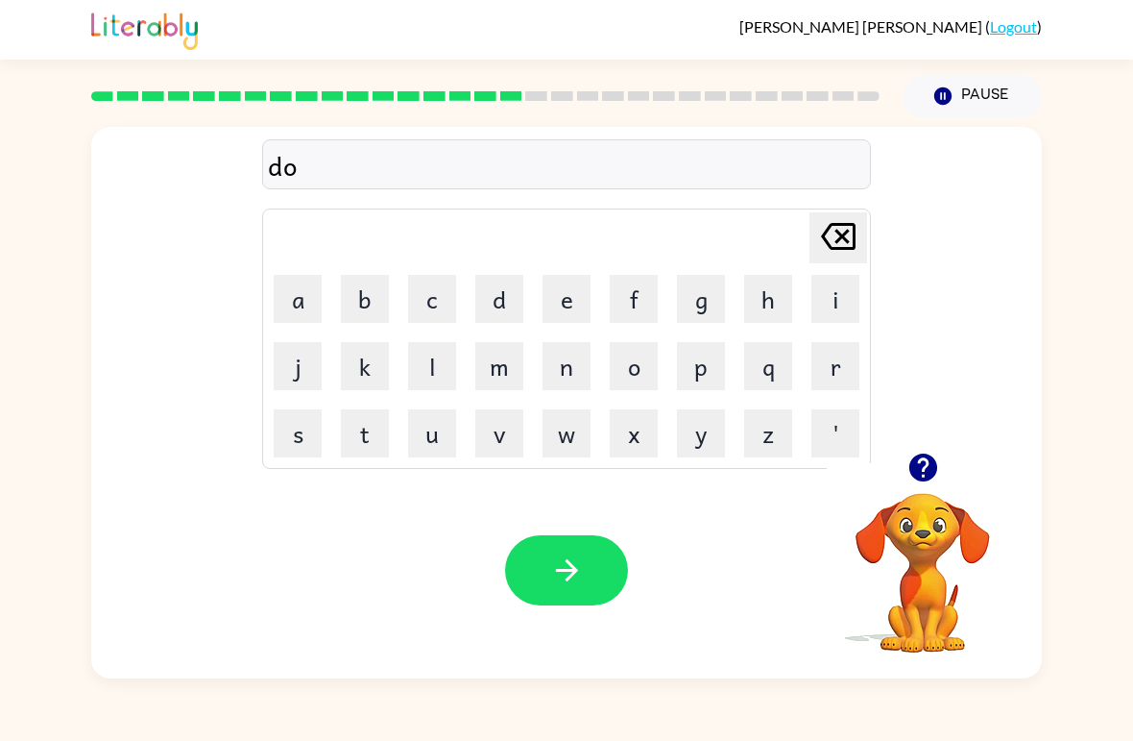
click at [842, 375] on button "r" at bounding box center [836, 366] width 48 height 48
click at [722, 369] on button "p" at bounding box center [701, 366] width 48 height 48
click at [841, 298] on button "i" at bounding box center [836, 299] width 48 height 48
click at [567, 383] on button "n" at bounding box center [567, 366] width 48 height 48
click at [690, 315] on button "g" at bounding box center [701, 299] width 48 height 48
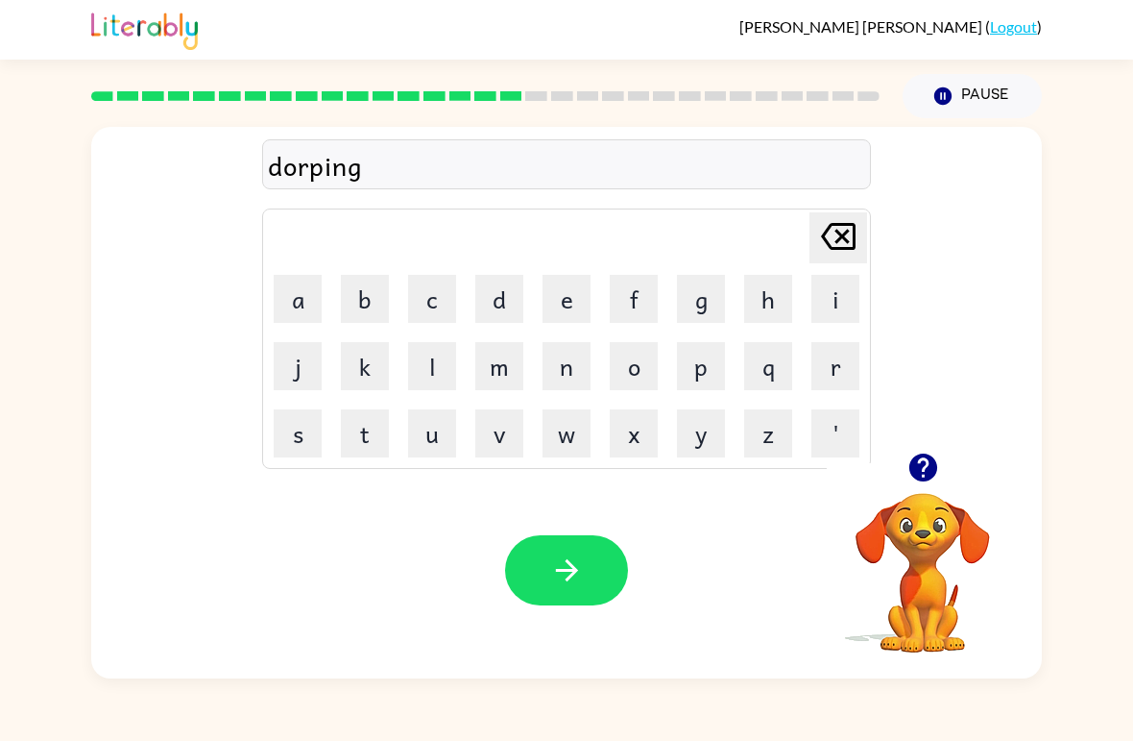
click at [590, 591] on button "button" at bounding box center [566, 570] width 123 height 70
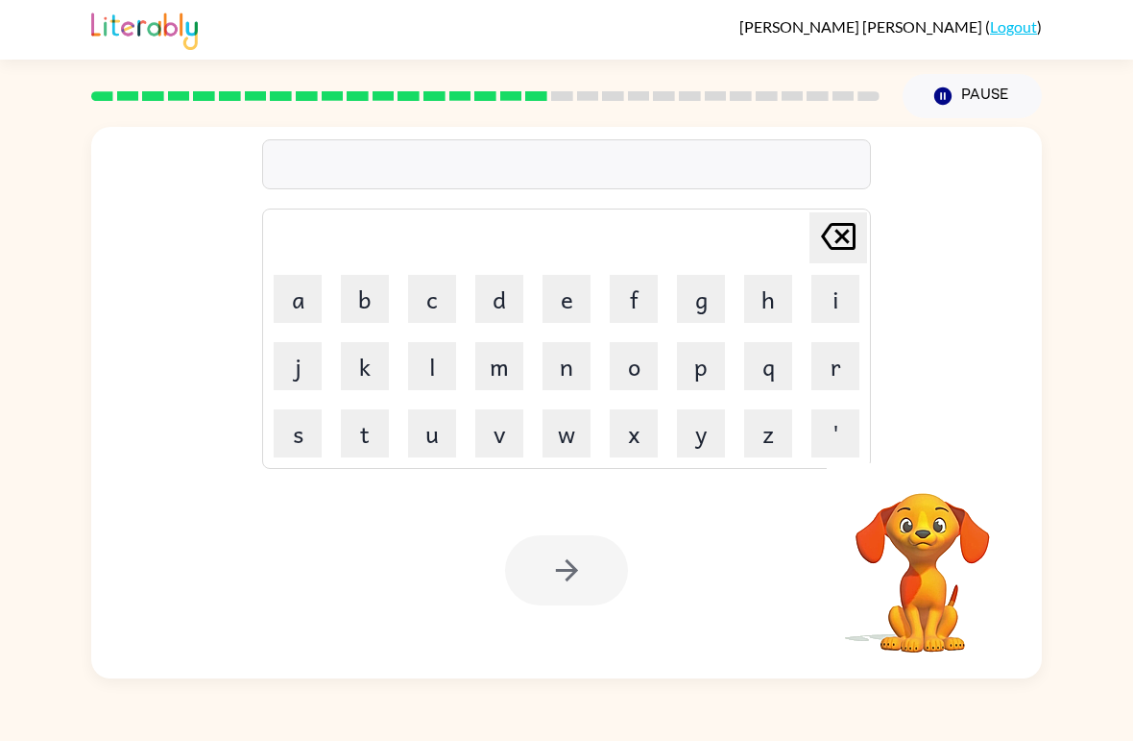
click at [754, 310] on button "h" at bounding box center [768, 299] width 48 height 48
click at [827, 310] on button "i" at bounding box center [836, 299] width 48 height 48
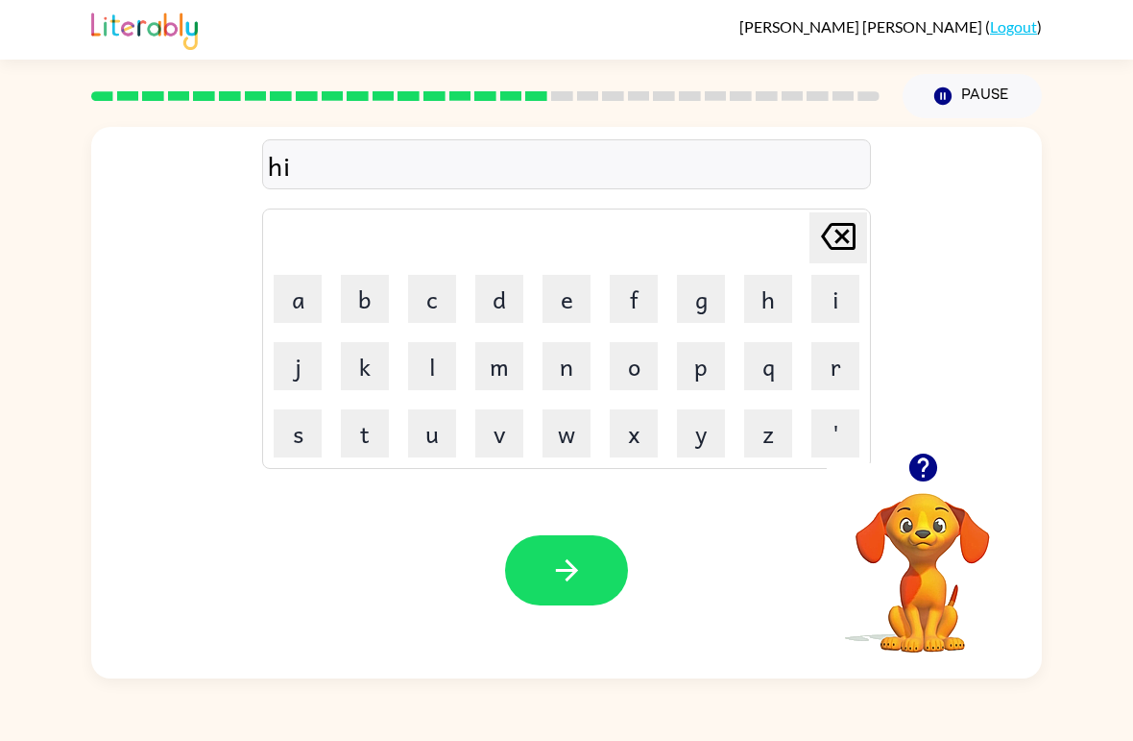
click at [836, 385] on button "r" at bounding box center [836, 366] width 48 height 48
click at [585, 573] on button "button" at bounding box center [566, 570] width 123 height 70
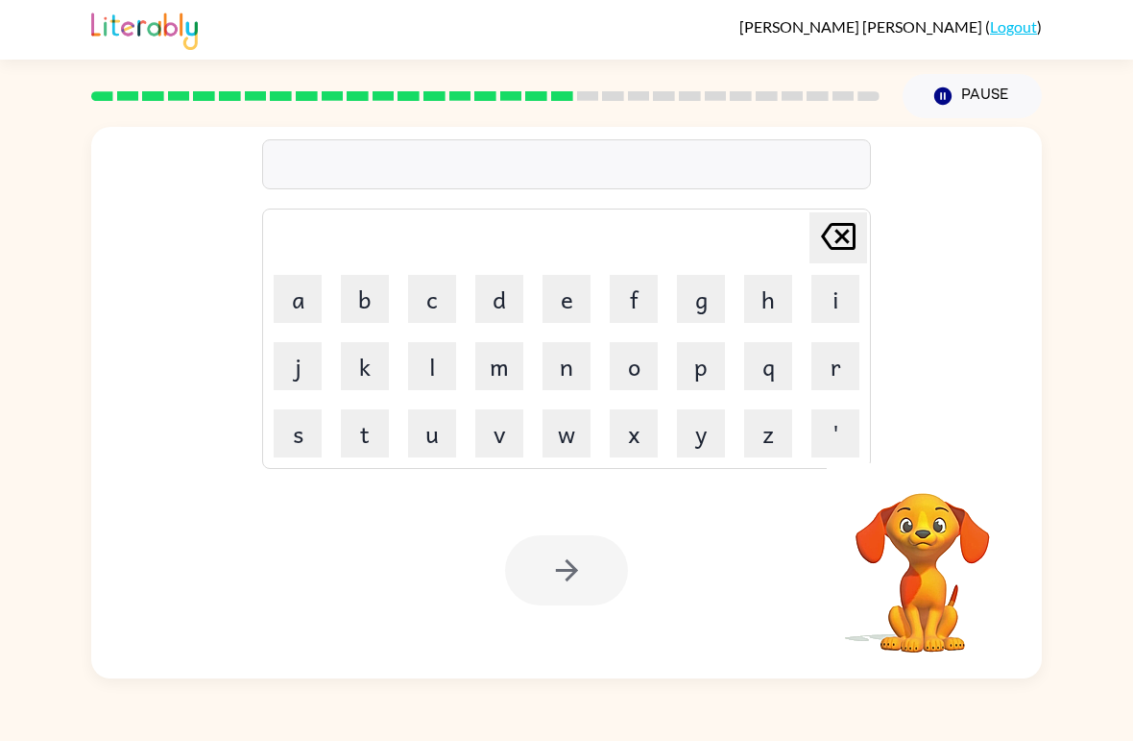
click at [850, 382] on button "r" at bounding box center [836, 366] width 48 height 48
click at [574, 300] on button "e" at bounding box center [567, 299] width 48 height 48
click at [571, 300] on button "e" at bounding box center [567, 299] width 48 height 48
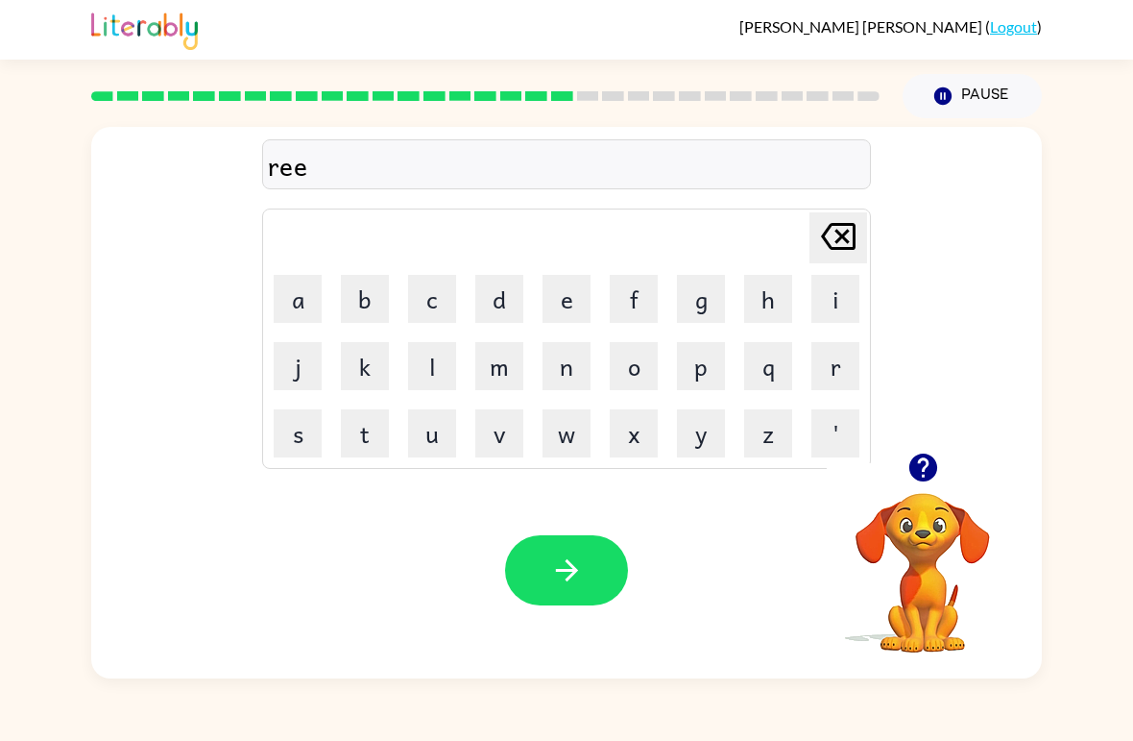
click at [429, 305] on button "c" at bounding box center [432, 299] width 48 height 48
click at [791, 293] on button "h" at bounding box center [768, 299] width 48 height 48
click at [571, 564] on icon "button" at bounding box center [566, 570] width 22 height 22
click at [575, 597] on div at bounding box center [566, 570] width 123 height 70
click at [844, 235] on icon at bounding box center [838, 236] width 35 height 27
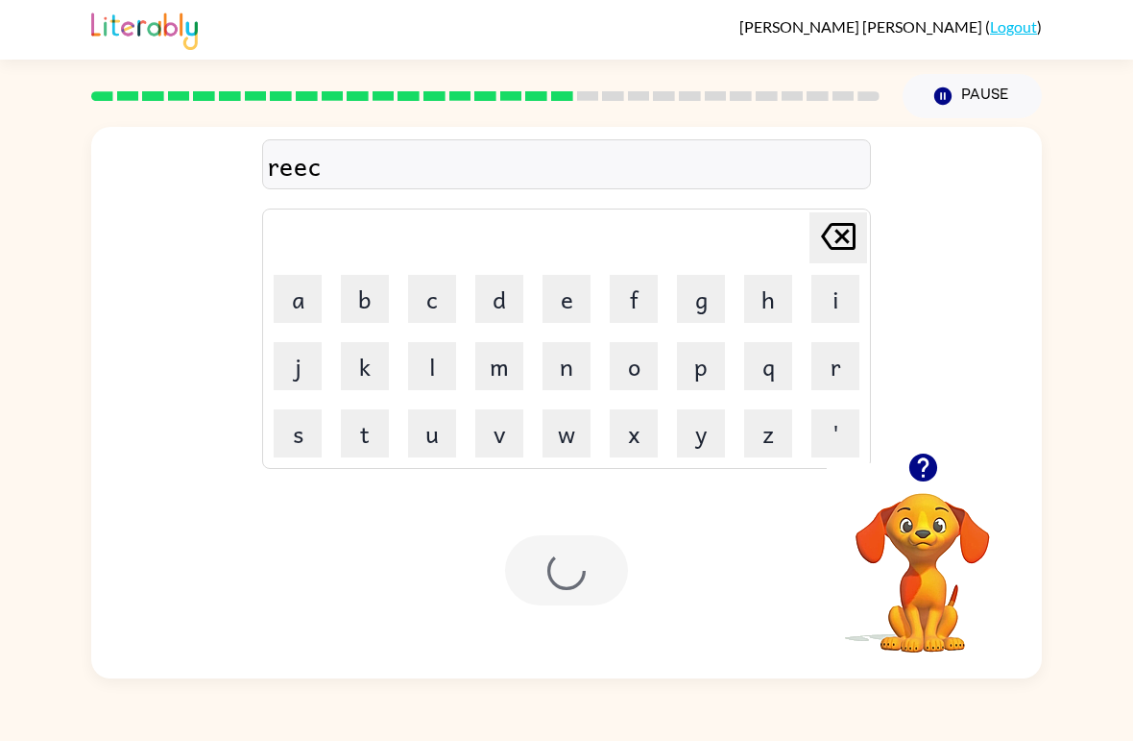
click at [840, 256] on icon "[PERSON_NAME] last character input" at bounding box center [839, 236] width 46 height 46
click at [838, 256] on icon "[PERSON_NAME] last character input" at bounding box center [839, 236] width 46 height 46
click at [453, 313] on button "c" at bounding box center [432, 299] width 48 height 48
click at [773, 297] on button "h" at bounding box center [768, 299] width 48 height 48
click at [567, 308] on button "e" at bounding box center [567, 299] width 48 height 48
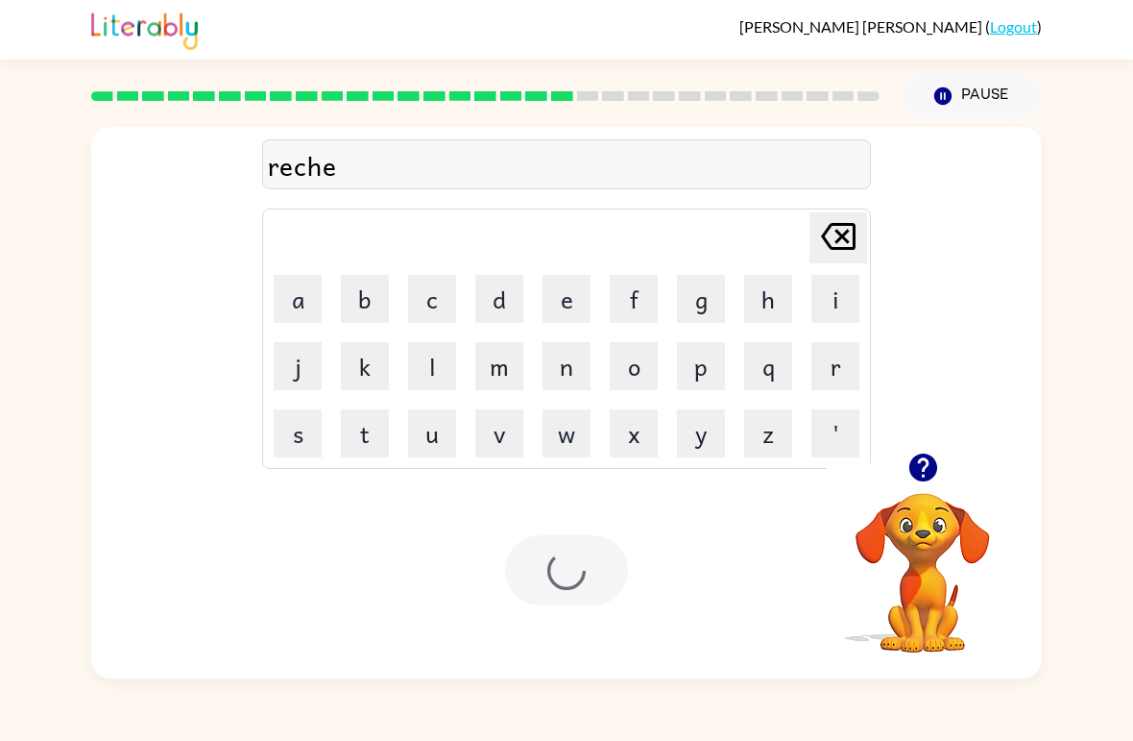
click at [559, 588] on div at bounding box center [566, 570] width 123 height 70
click at [585, 581] on div at bounding box center [566, 570] width 123 height 70
click at [571, 614] on div "Your browser must support playing .mp4 files to use Literably. Please try using…" at bounding box center [566, 570] width 951 height 216
click at [566, 618] on div "Your browser must support playing .mp4 files to use Literably. Please try using…" at bounding box center [566, 570] width 951 height 216
click at [923, 504] on video "Your browser must support playing .mp4 files to use Literably. Please try using…" at bounding box center [923, 559] width 192 height 192
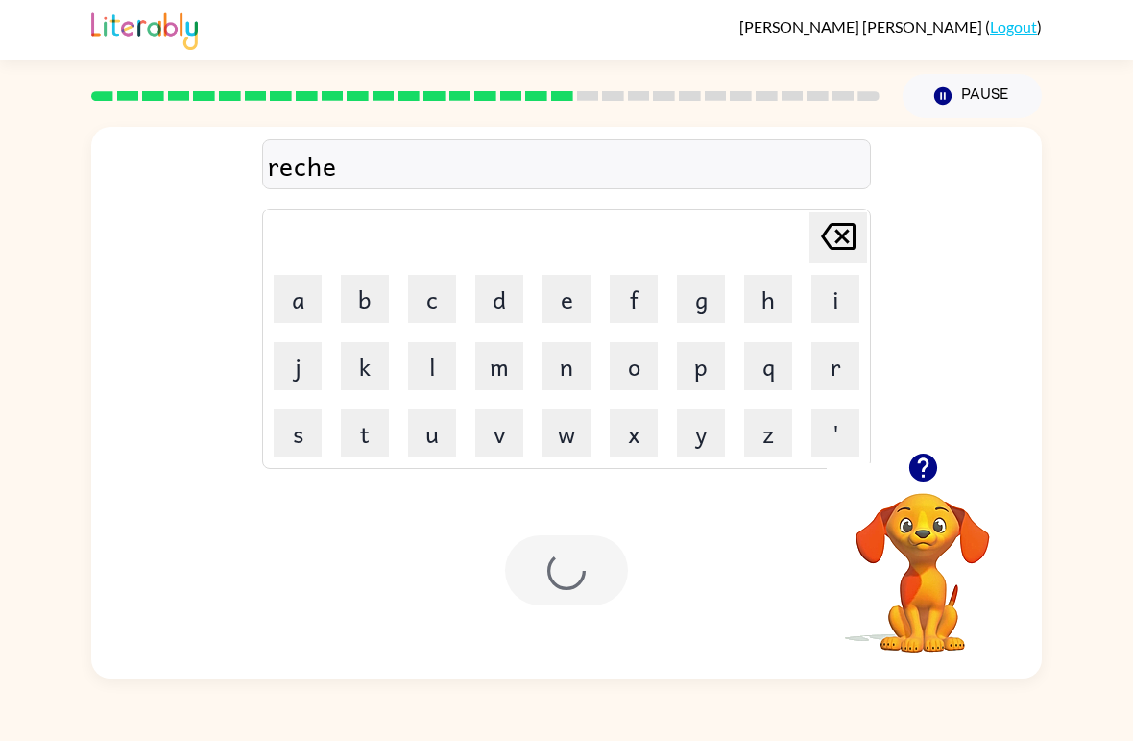
click at [917, 490] on button "button" at bounding box center [923, 467] width 49 height 49
click at [926, 499] on video "Your browser must support playing .mp4 files to use Literably. Please try using…" at bounding box center [923, 559] width 192 height 192
click at [946, 97] on icon "button" at bounding box center [943, 95] width 17 height 17
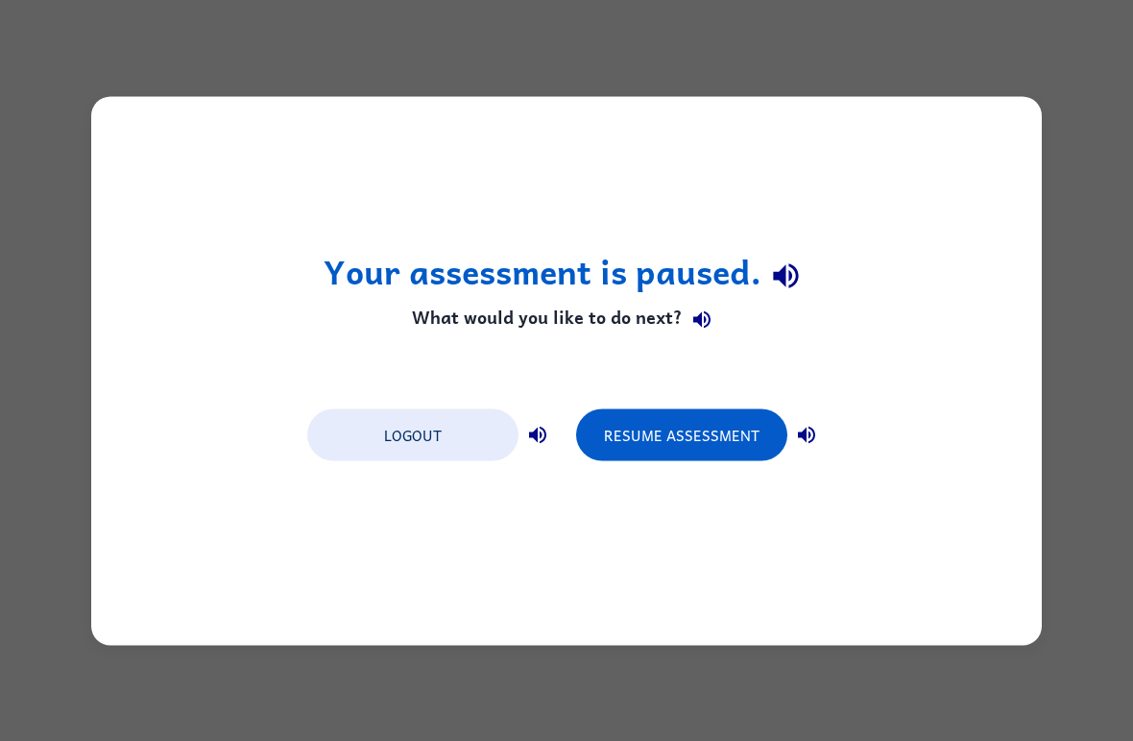
click at [716, 486] on div "Your assessment is paused. What would you like to do next? Logout Resume Assess…" at bounding box center [566, 370] width 951 height 548
click at [737, 429] on button "Resume Assessment" at bounding box center [681, 434] width 211 height 52
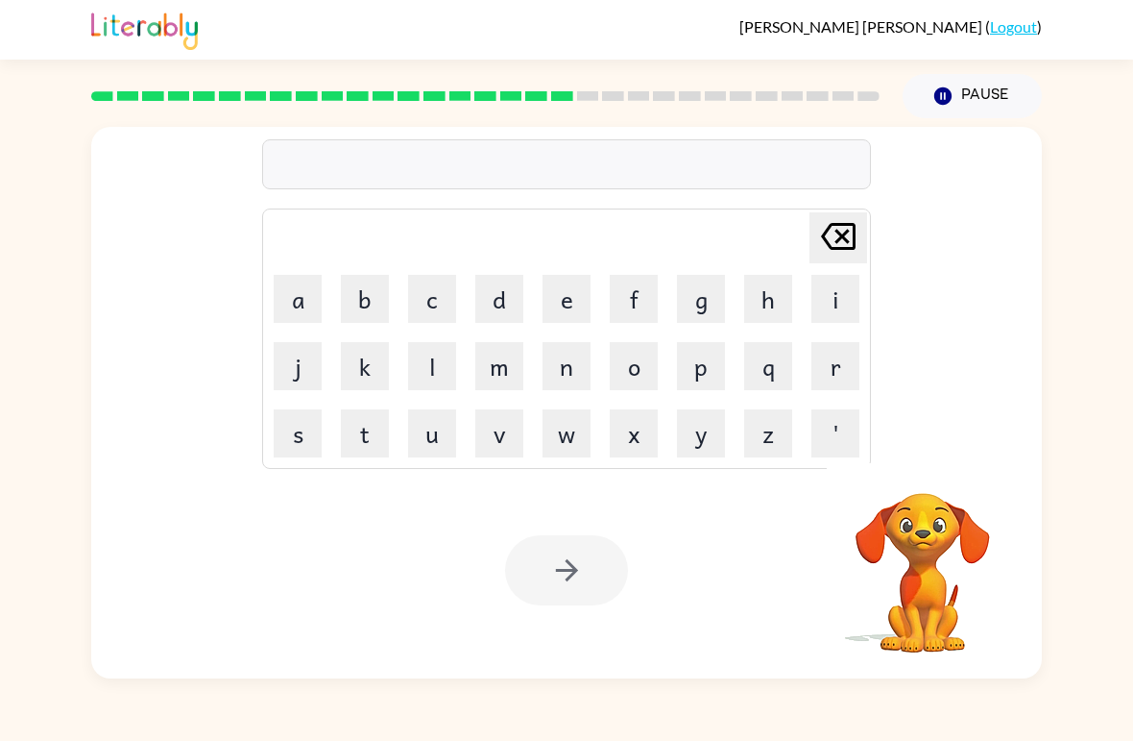
click at [851, 376] on button "r" at bounding box center [836, 366] width 48 height 48
click at [543, 310] on button "e" at bounding box center [567, 299] width 48 height 48
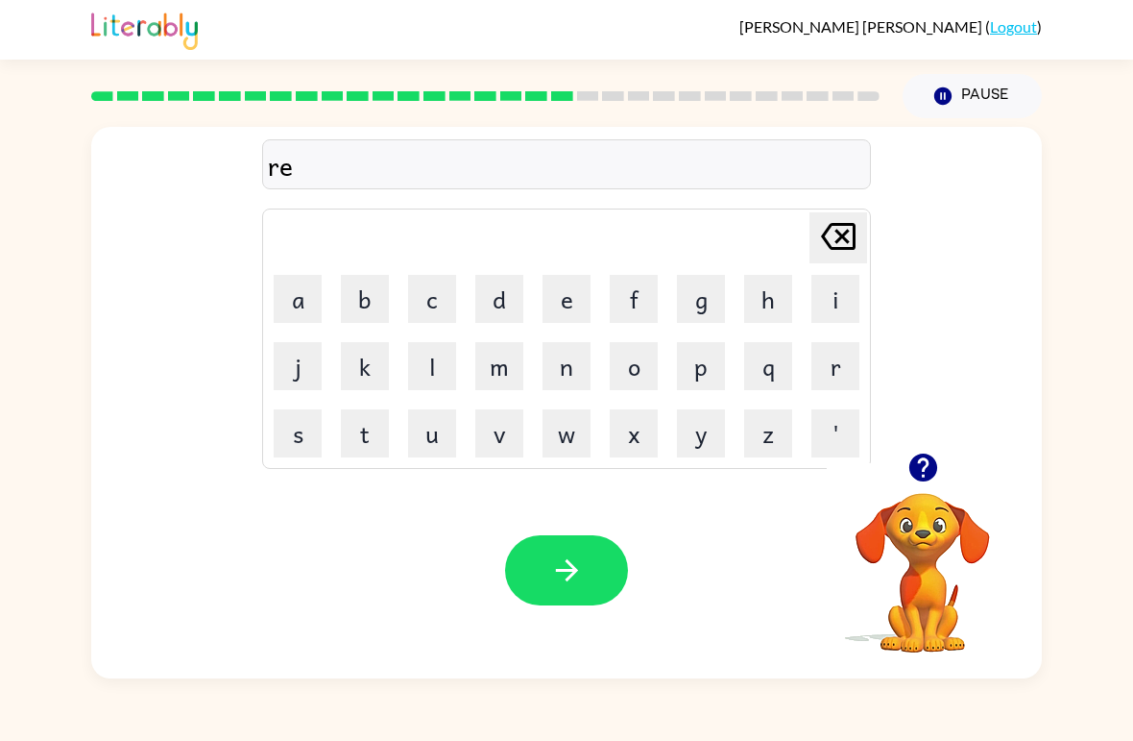
click at [430, 308] on button "c" at bounding box center [432, 299] width 48 height 48
click at [771, 300] on button "h" at bounding box center [768, 299] width 48 height 48
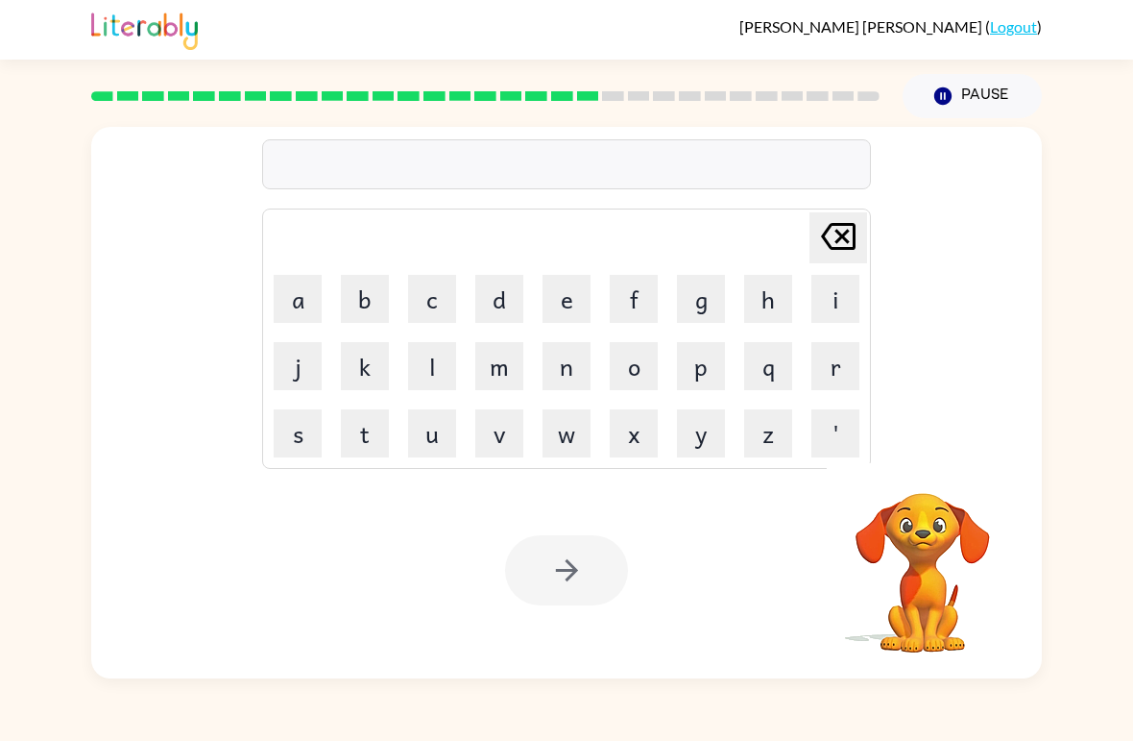
click at [569, 281] on button "e" at bounding box center [567, 299] width 48 height 48
click at [845, 235] on icon at bounding box center [838, 236] width 35 height 27
click at [764, 315] on button "h" at bounding box center [768, 299] width 48 height 48
click at [833, 315] on button "i" at bounding box center [836, 299] width 48 height 48
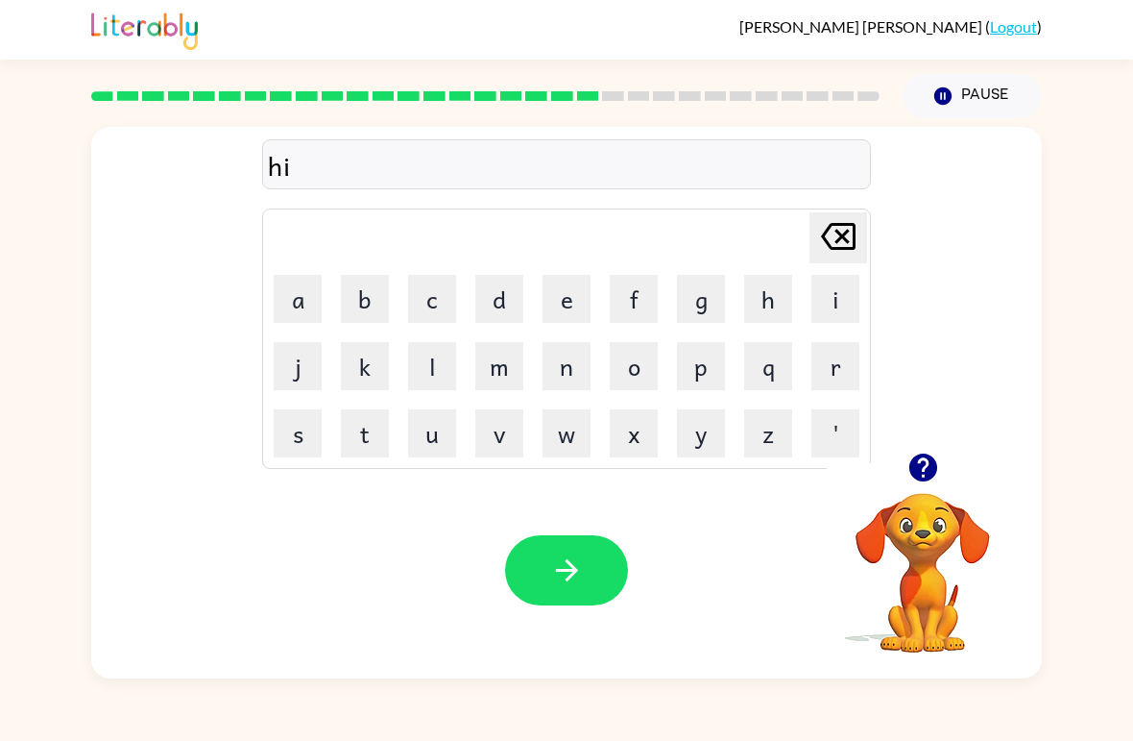
click at [576, 374] on button "n" at bounding box center [567, 366] width 48 height 48
click at [384, 449] on button "t" at bounding box center [365, 433] width 48 height 48
click at [568, 304] on button "e" at bounding box center [567, 299] width 48 height 48
click at [502, 304] on button "d" at bounding box center [499, 299] width 48 height 48
click at [563, 579] on icon "button" at bounding box center [567, 570] width 34 height 34
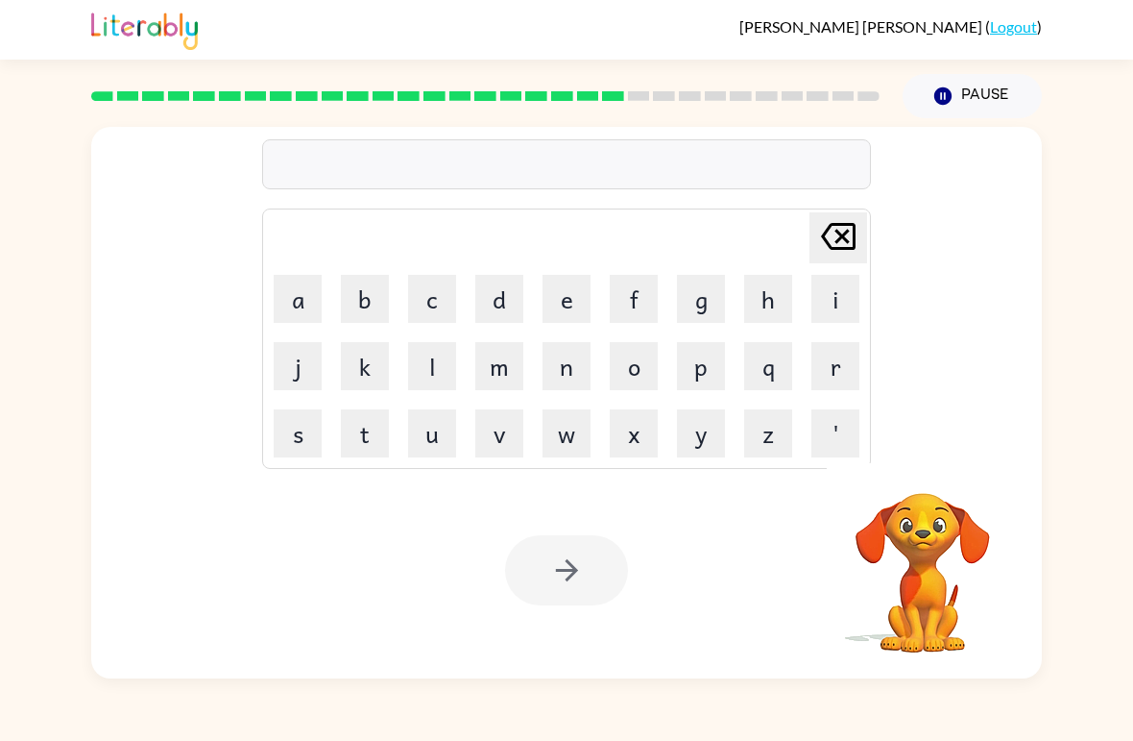
click at [842, 385] on button "r" at bounding box center [836, 366] width 48 height 48
click at [831, 291] on button "i" at bounding box center [836, 299] width 48 height 48
click at [432, 312] on button "c" at bounding box center [432, 299] width 48 height 48
click at [571, 309] on button "e" at bounding box center [567, 299] width 48 height 48
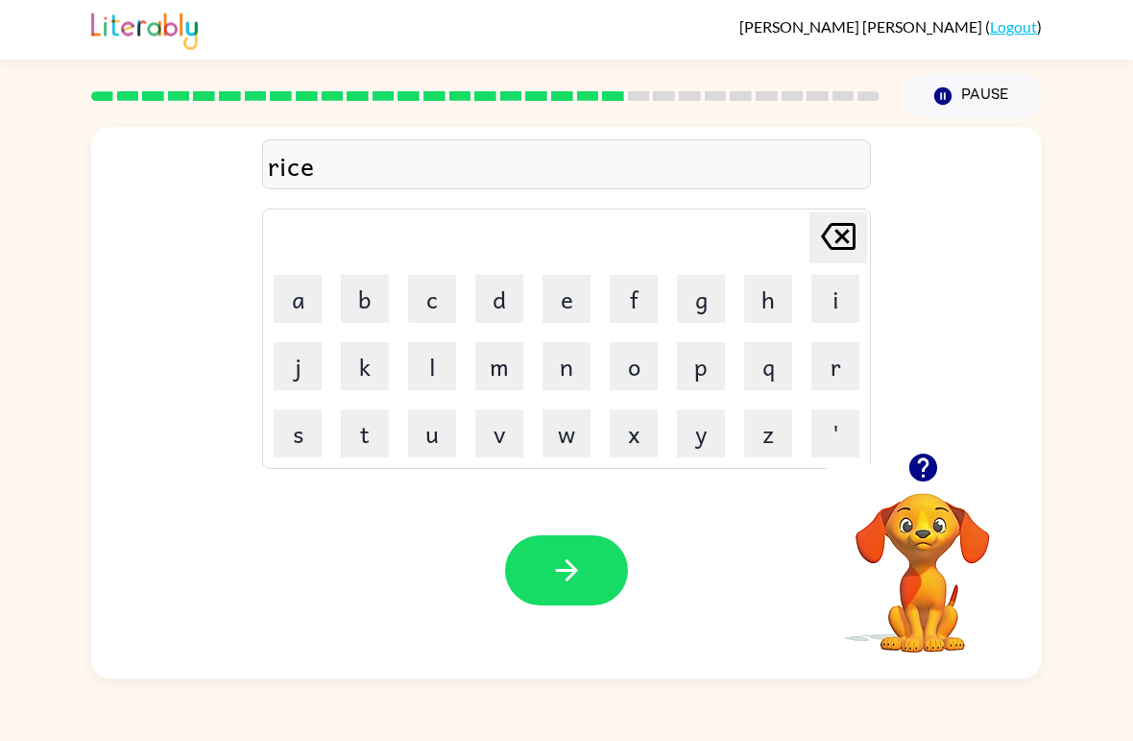
click at [573, 572] on icon "button" at bounding box center [566, 570] width 22 height 22
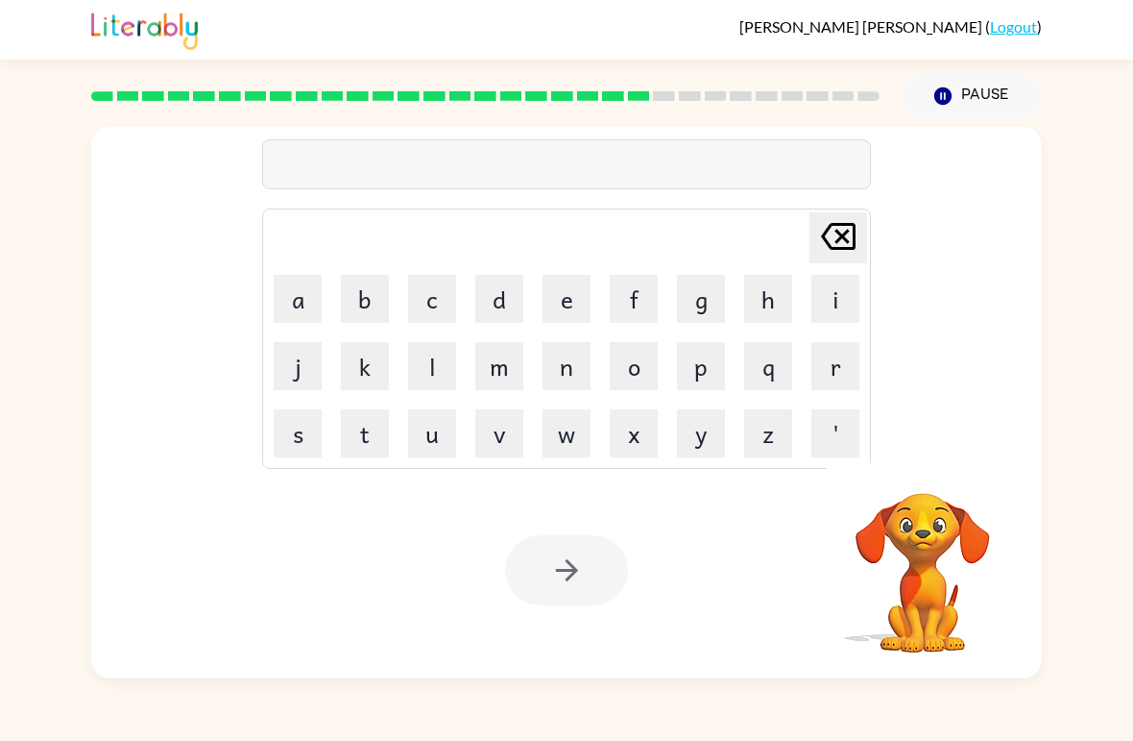
click at [835, 368] on button "r" at bounding box center [836, 366] width 48 height 48
click at [314, 298] on button "a" at bounding box center [298, 299] width 48 height 48
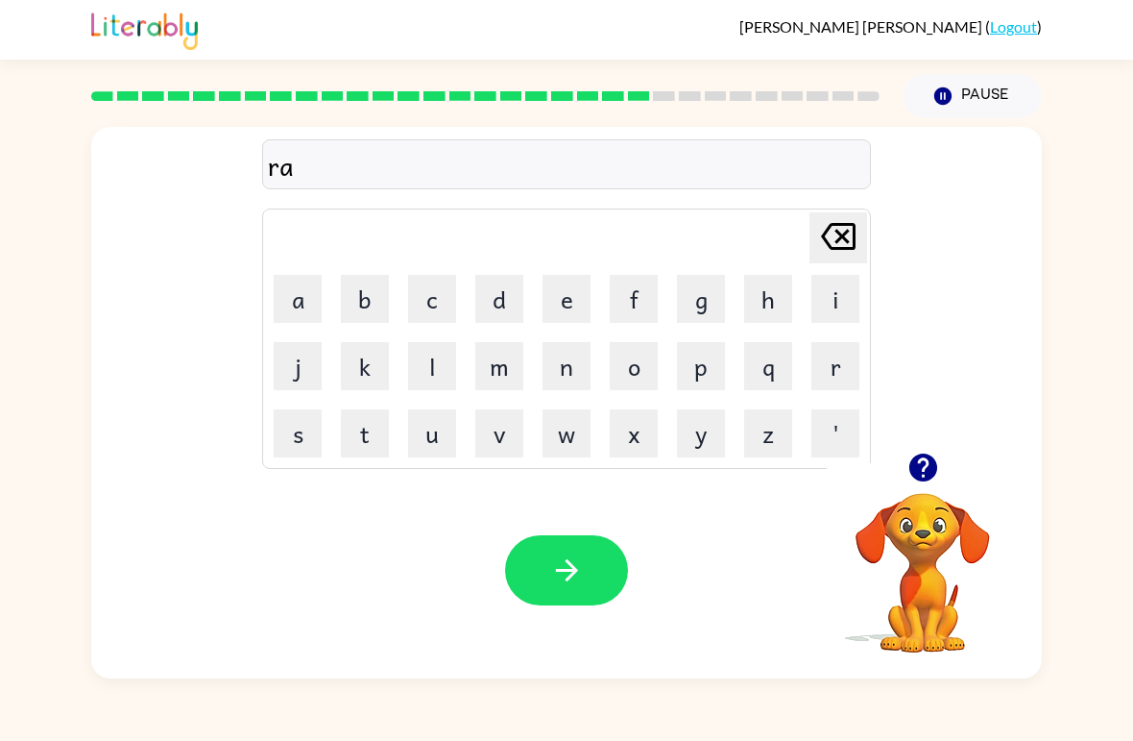
click at [580, 380] on button "n" at bounding box center [567, 366] width 48 height 48
click at [569, 302] on button "e" at bounding box center [567, 299] width 48 height 48
click at [843, 238] on icon at bounding box center [838, 236] width 35 height 27
click at [436, 299] on button "c" at bounding box center [432, 299] width 48 height 48
click at [628, 377] on button "o" at bounding box center [634, 366] width 48 height 48
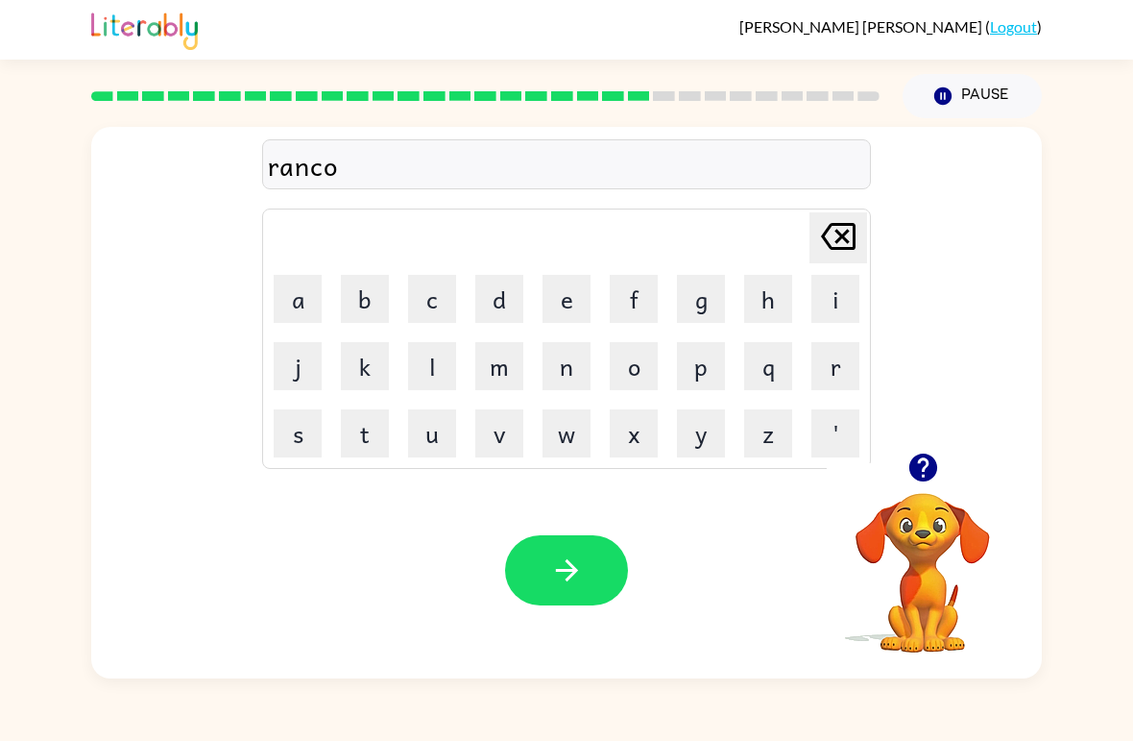
click at [575, 312] on button "e" at bounding box center [567, 299] width 48 height 48
click at [364, 432] on button "t" at bounding box center [365, 433] width 48 height 48
click at [583, 571] on icon "button" at bounding box center [567, 570] width 34 height 34
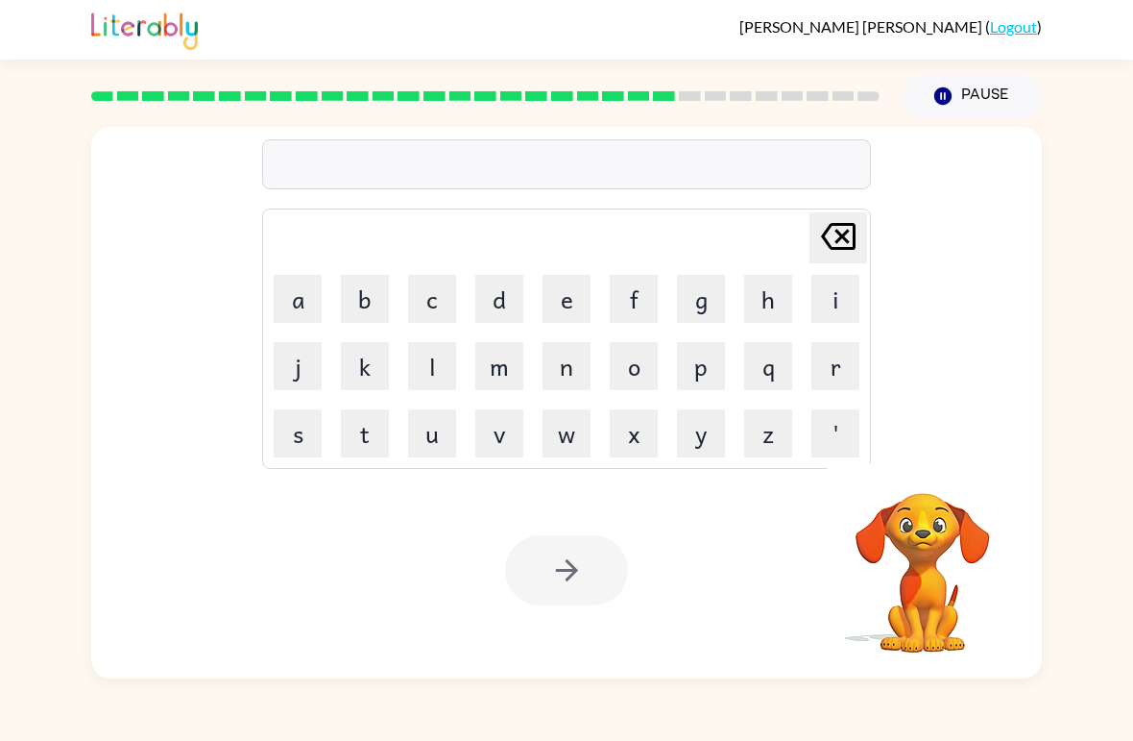
click at [856, 372] on button "r" at bounding box center [836, 366] width 48 height 48
click at [573, 316] on button "e" at bounding box center [567, 299] width 48 height 48
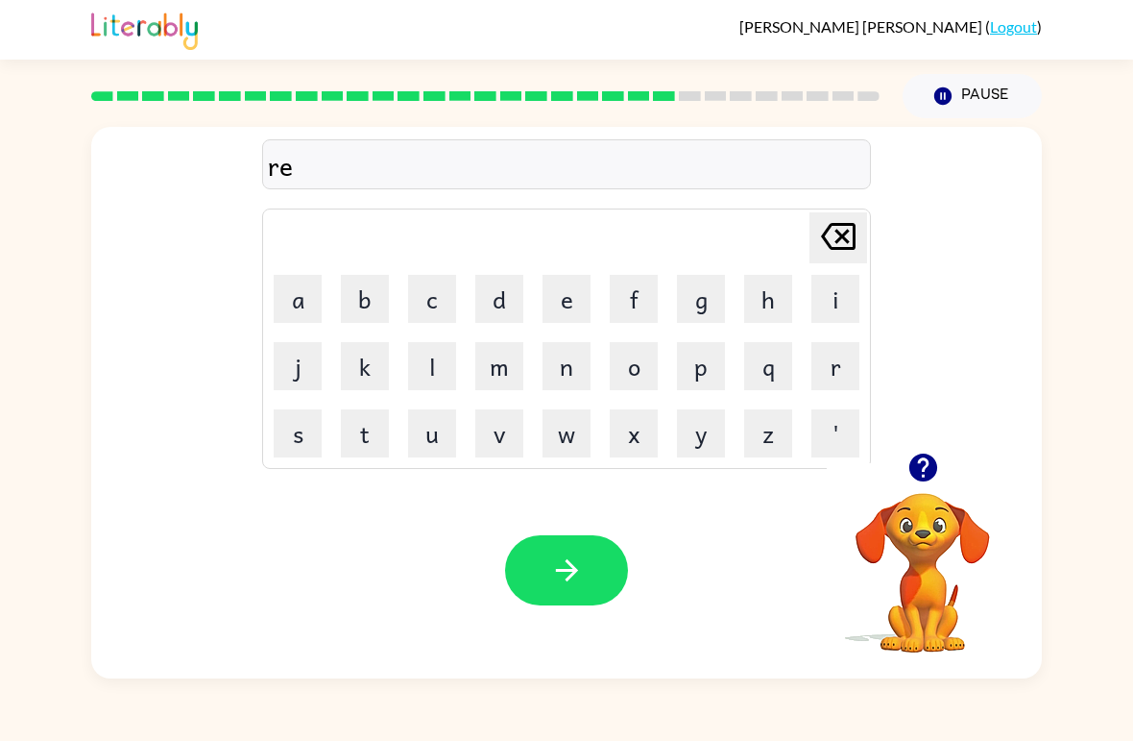
click at [495, 386] on button "m" at bounding box center [499, 366] width 48 height 48
click at [297, 303] on button "a" at bounding box center [298, 299] width 48 height 48
click at [846, 363] on button "r" at bounding box center [836, 366] width 48 height 48
click at [437, 315] on button "c" at bounding box center [432, 299] width 48 height 48
click at [42, 133] on div "remarc [PERSON_NAME] last character input a b c d e f g h i j k l m n o p q r s…" at bounding box center [566, 398] width 1133 height 560
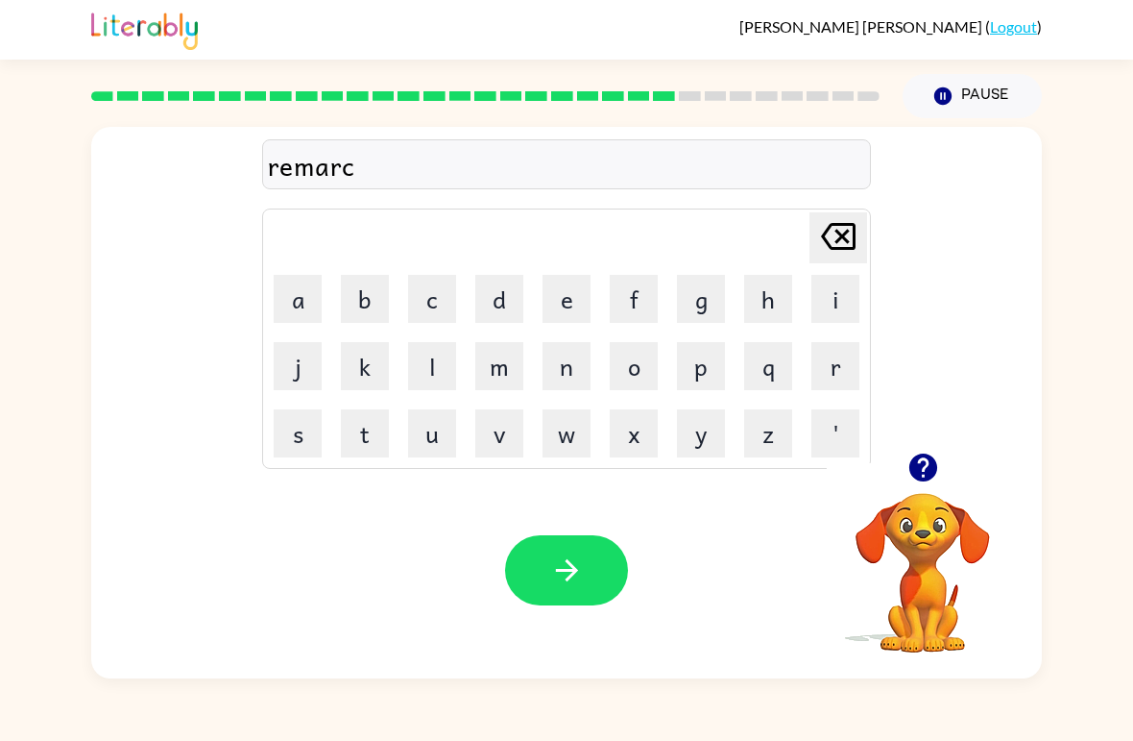
click at [379, 369] on button "k" at bounding box center [365, 366] width 48 height 48
click at [627, 567] on button "button" at bounding box center [566, 570] width 123 height 70
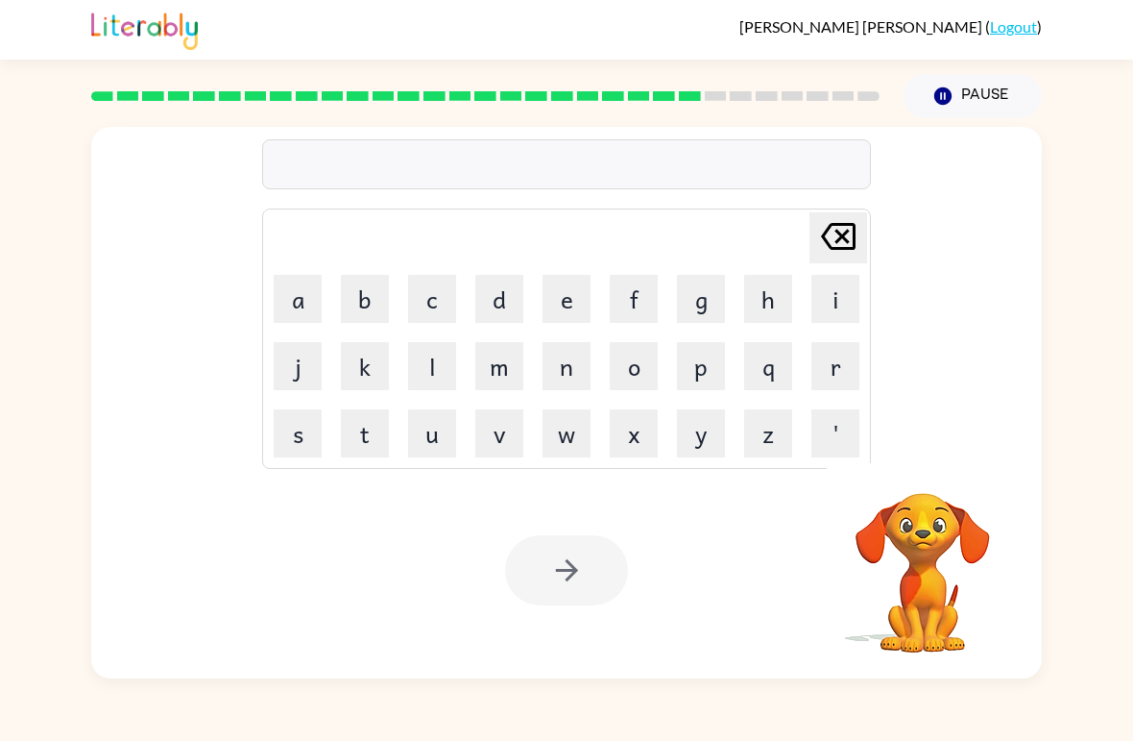
click at [554, 312] on button "e" at bounding box center [567, 299] width 48 height 48
click at [575, 380] on button "n" at bounding box center [567, 366] width 48 height 48
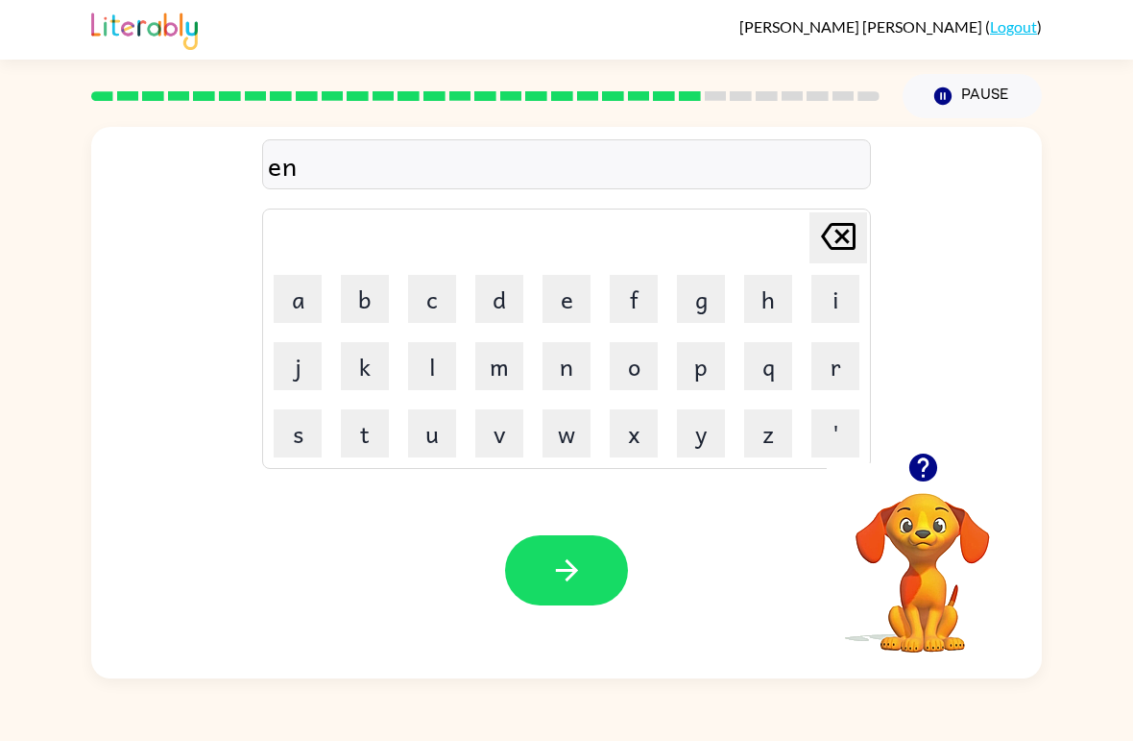
click at [502, 455] on button "v" at bounding box center [499, 433] width 48 height 48
click at [305, 305] on button "a" at bounding box center [298, 299] width 48 height 48
click at [314, 429] on button "s" at bounding box center [298, 433] width 48 height 48
click at [831, 311] on button "i" at bounding box center [836, 299] width 48 height 48
click at [574, 376] on button "n" at bounding box center [567, 366] width 48 height 48
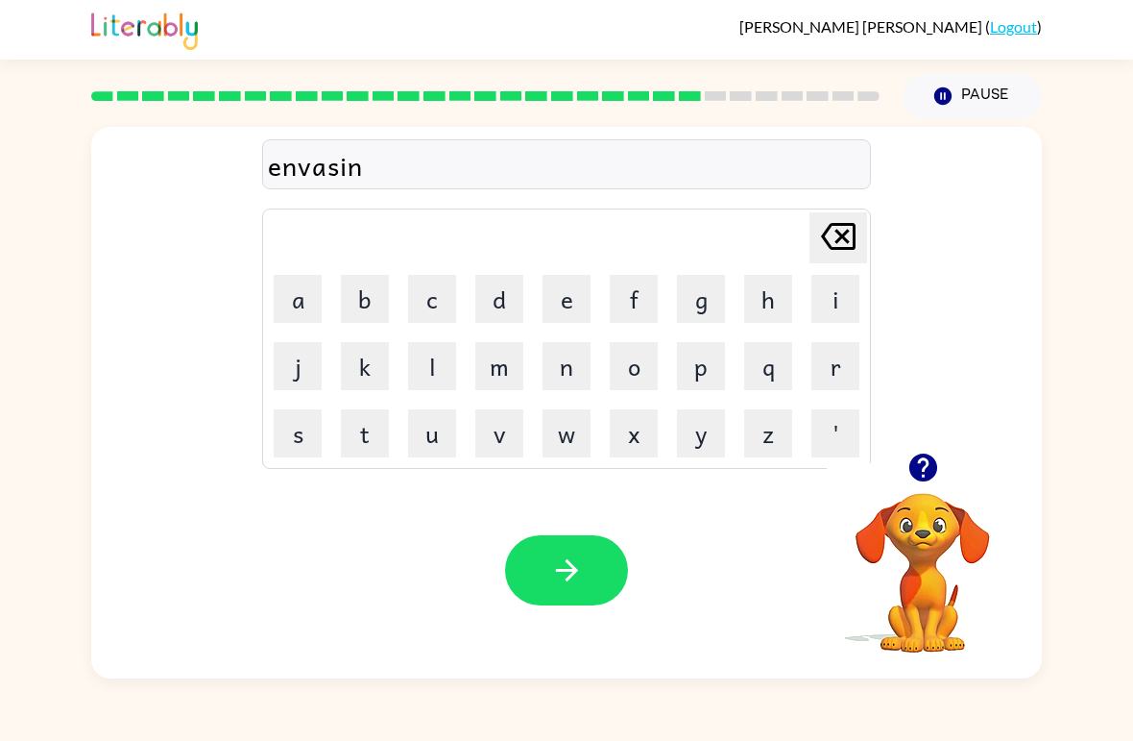
click at [693, 310] on button "g" at bounding box center [701, 299] width 48 height 48
click at [613, 521] on div "Your browser must support playing .mp4 files to use Literably. Please try using…" at bounding box center [566, 570] width 951 height 216
click at [581, 576] on icon "button" at bounding box center [567, 570] width 34 height 34
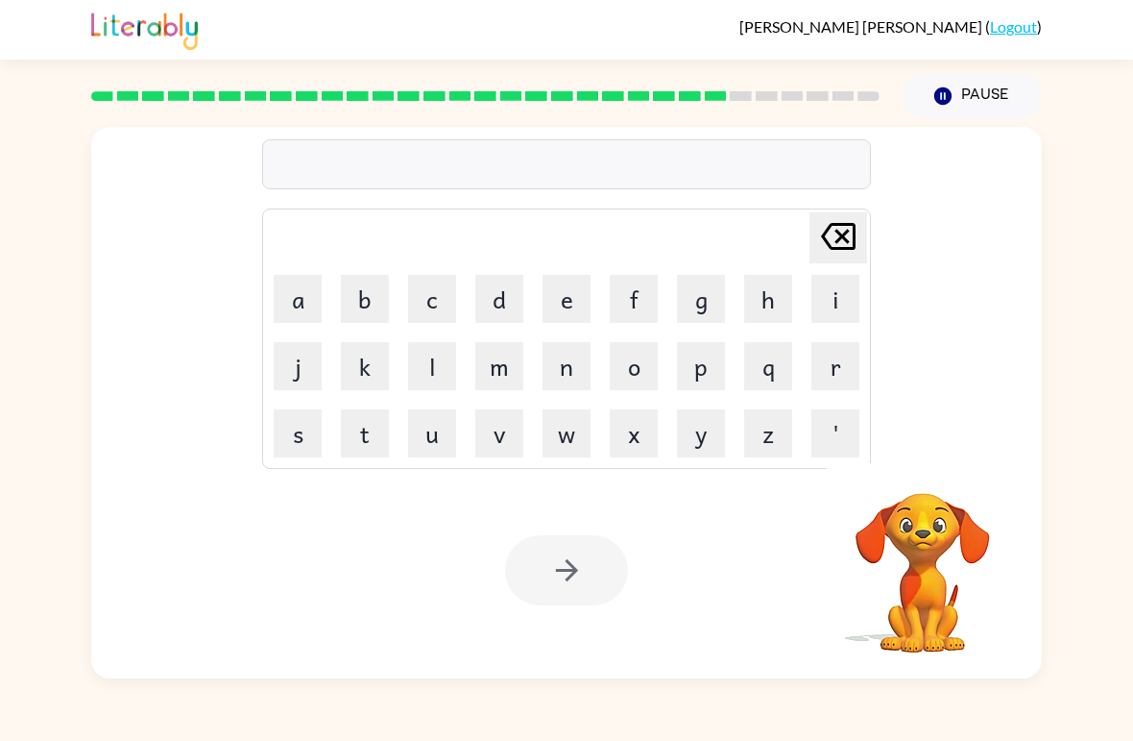
click at [293, 440] on button "s" at bounding box center [298, 433] width 48 height 48
click at [549, 382] on button "n" at bounding box center [567, 366] width 48 height 48
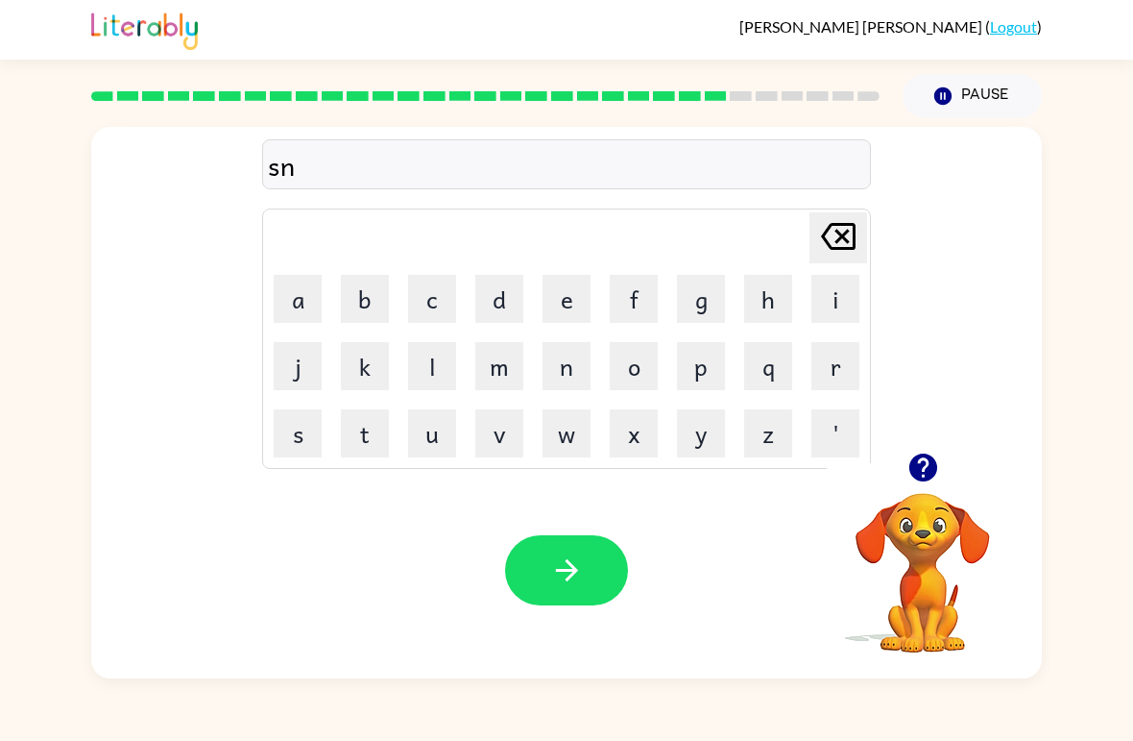
click at [430, 378] on button "l" at bounding box center [432, 366] width 48 height 48
click at [816, 321] on button "i" at bounding box center [836, 299] width 48 height 48
click at [374, 444] on button "t" at bounding box center [365, 433] width 48 height 48
click at [555, 593] on button "button" at bounding box center [566, 570] width 123 height 70
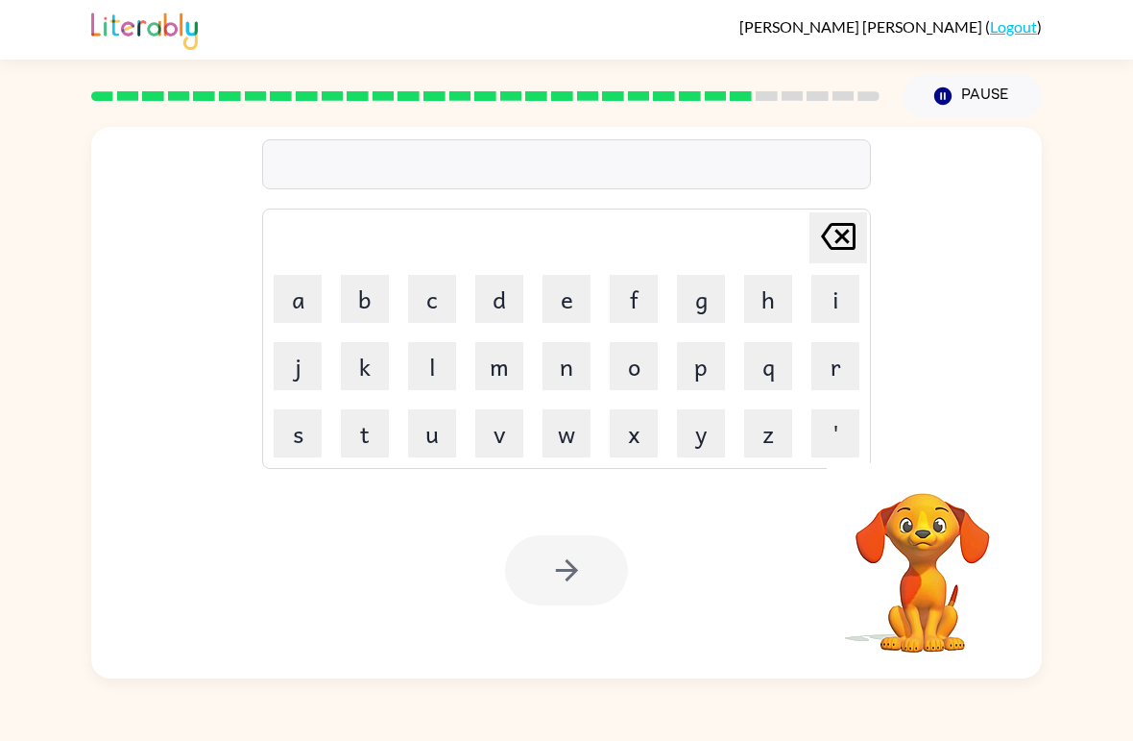
click at [502, 305] on button "d" at bounding box center [499, 299] width 48 height 48
click at [439, 453] on button "u" at bounding box center [432, 433] width 48 height 48
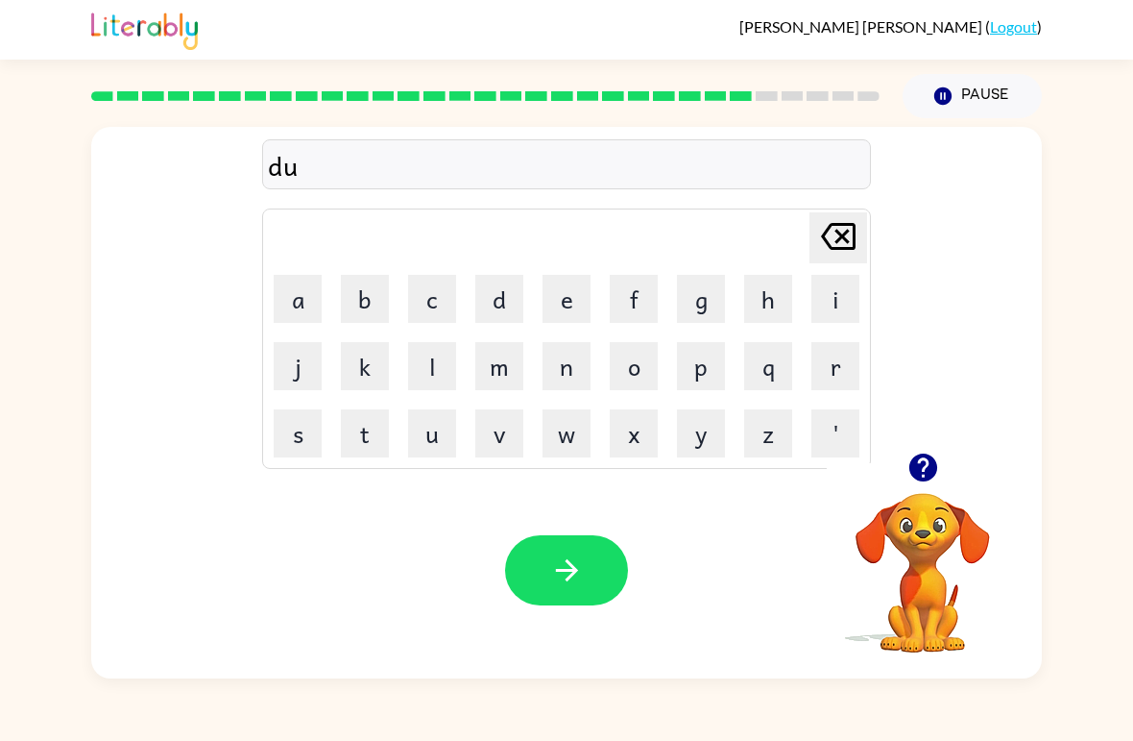
click at [287, 432] on button "s" at bounding box center [298, 433] width 48 height 48
click at [432, 317] on button "c" at bounding box center [432, 299] width 48 height 48
click at [447, 435] on button "u" at bounding box center [432, 433] width 48 height 48
click at [506, 456] on button "v" at bounding box center [499, 433] width 48 height 48
click at [590, 305] on button "e" at bounding box center [567, 299] width 48 height 48
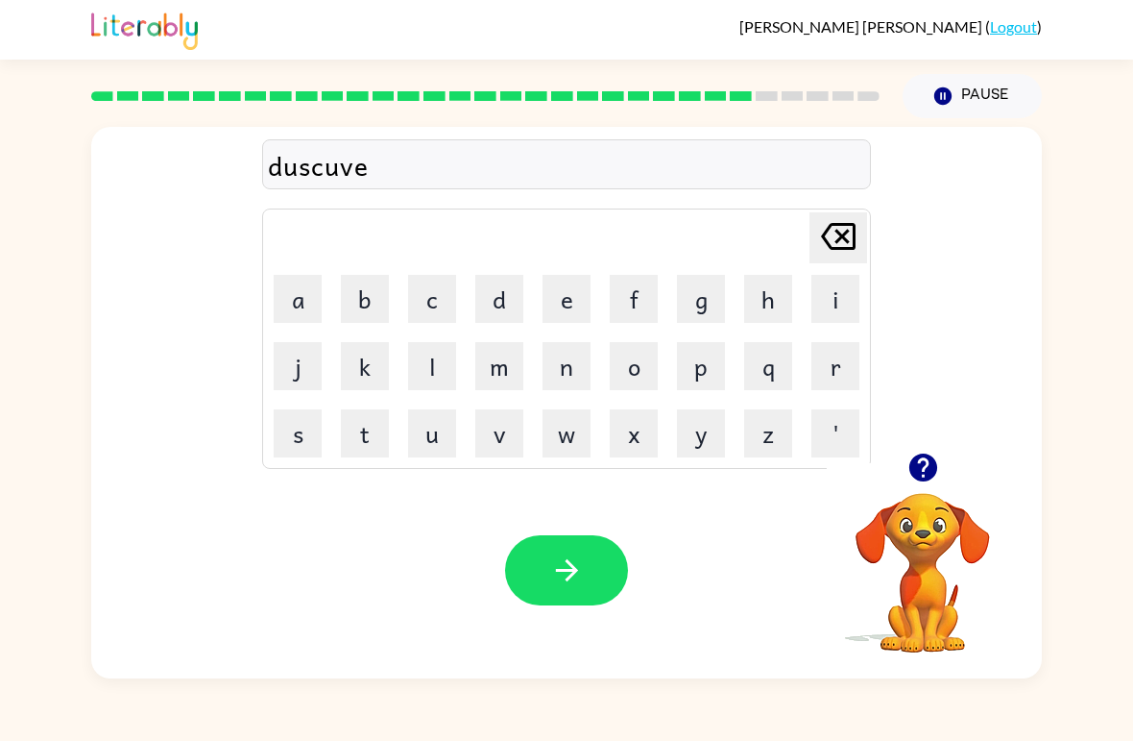
click at [830, 381] on button "r" at bounding box center [836, 366] width 48 height 48
click at [586, 593] on button "button" at bounding box center [566, 570] width 123 height 70
click at [600, 585] on div at bounding box center [566, 570] width 123 height 70
click at [559, 595] on div at bounding box center [566, 570] width 123 height 70
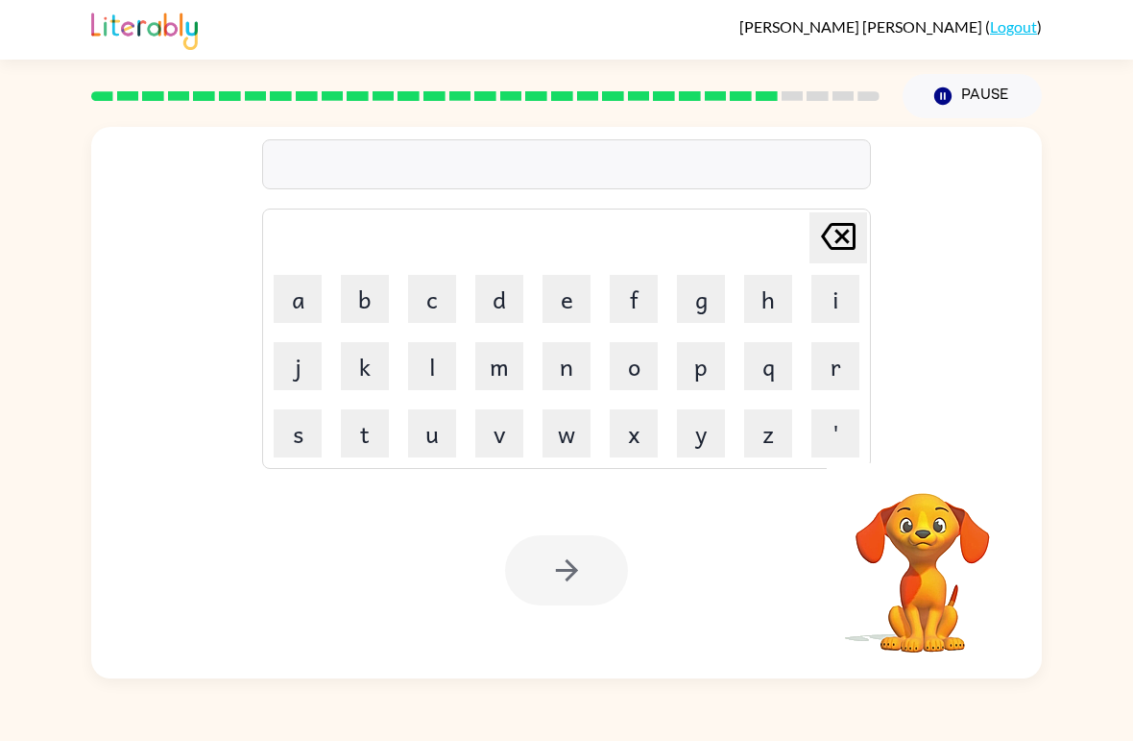
click at [490, 378] on button "m" at bounding box center [499, 366] width 48 height 48
click at [628, 387] on button "o" at bounding box center [634, 366] width 48 height 48
click at [576, 364] on button "n" at bounding box center [567, 366] width 48 height 48
click at [573, 300] on button "e" at bounding box center [567, 299] width 48 height 48
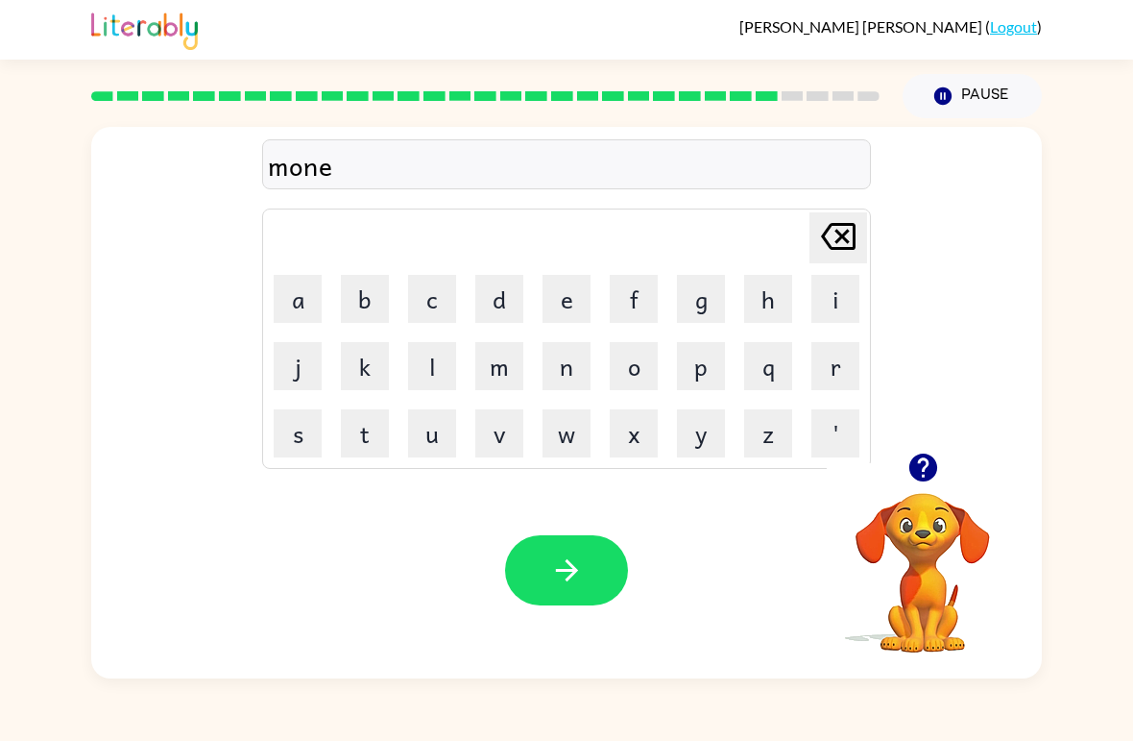
click at [563, 578] on icon "button" at bounding box center [567, 570] width 34 height 34
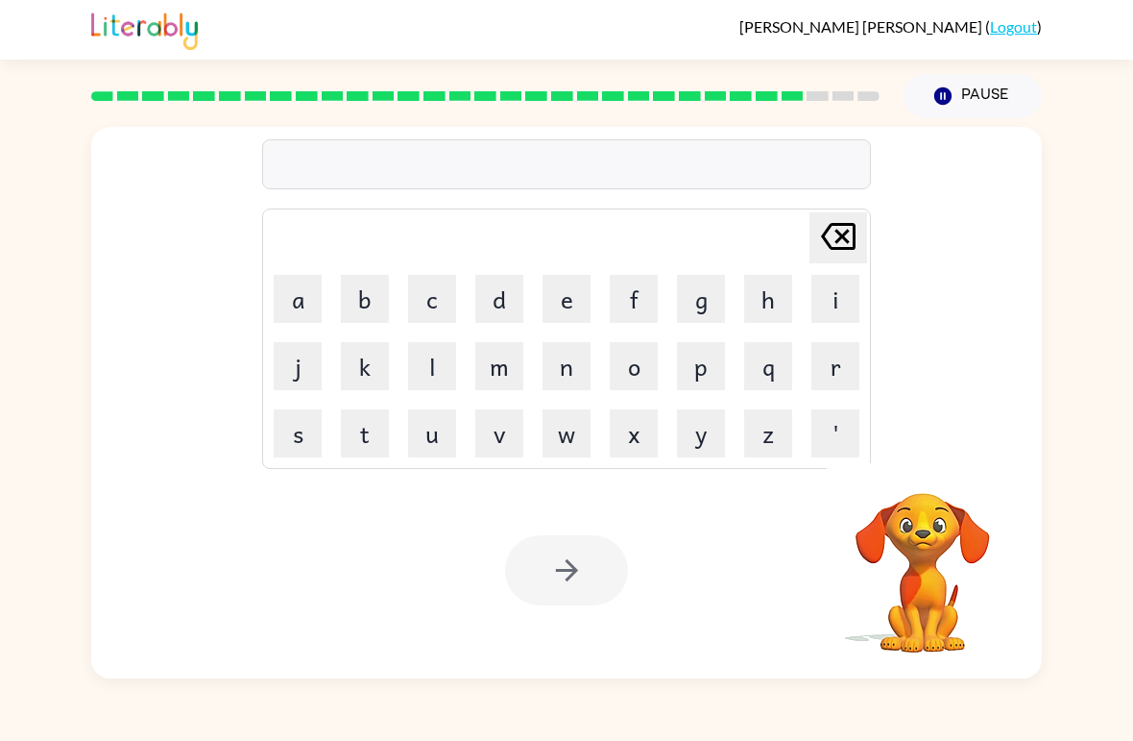
click at [562, 452] on button "w" at bounding box center [567, 433] width 48 height 48
click at [569, 291] on button "e" at bounding box center [567, 299] width 48 height 48
click at [570, 312] on button "e" at bounding box center [567, 299] width 48 height 48
click at [425, 376] on button "l" at bounding box center [432, 366] width 48 height 48
click at [572, 583] on icon "button" at bounding box center [567, 570] width 34 height 34
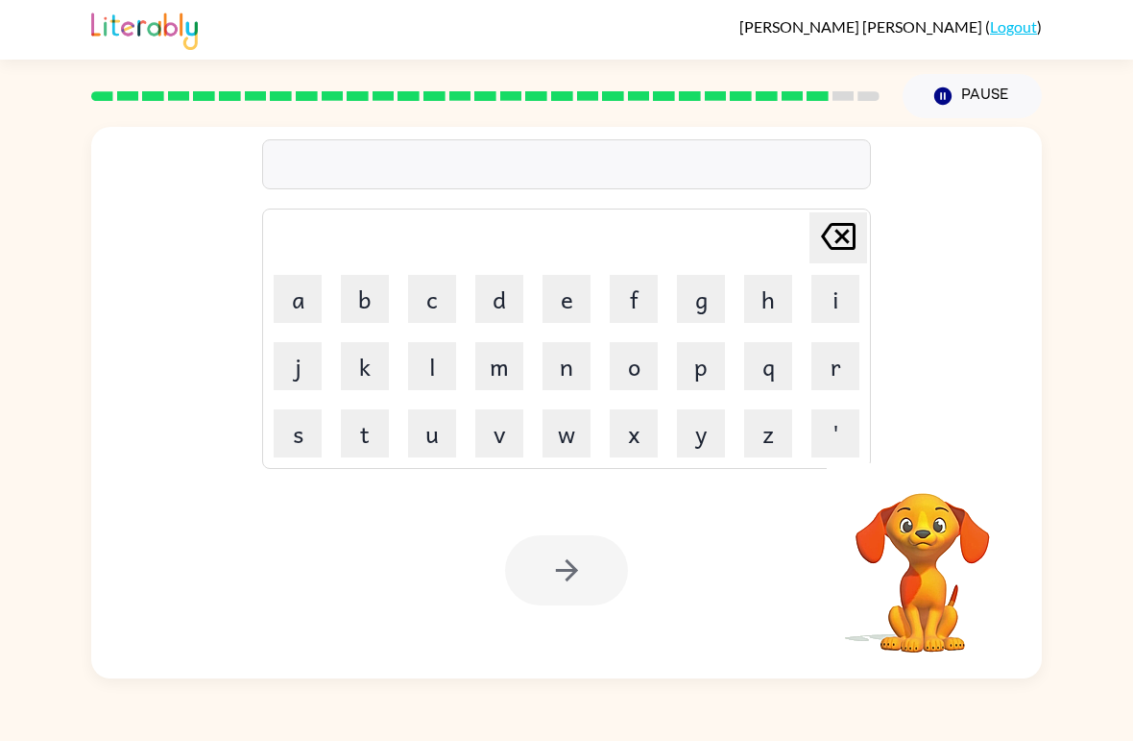
click at [360, 314] on button "b" at bounding box center [365, 299] width 48 height 48
click at [580, 310] on button "e" at bounding box center [567, 299] width 48 height 48
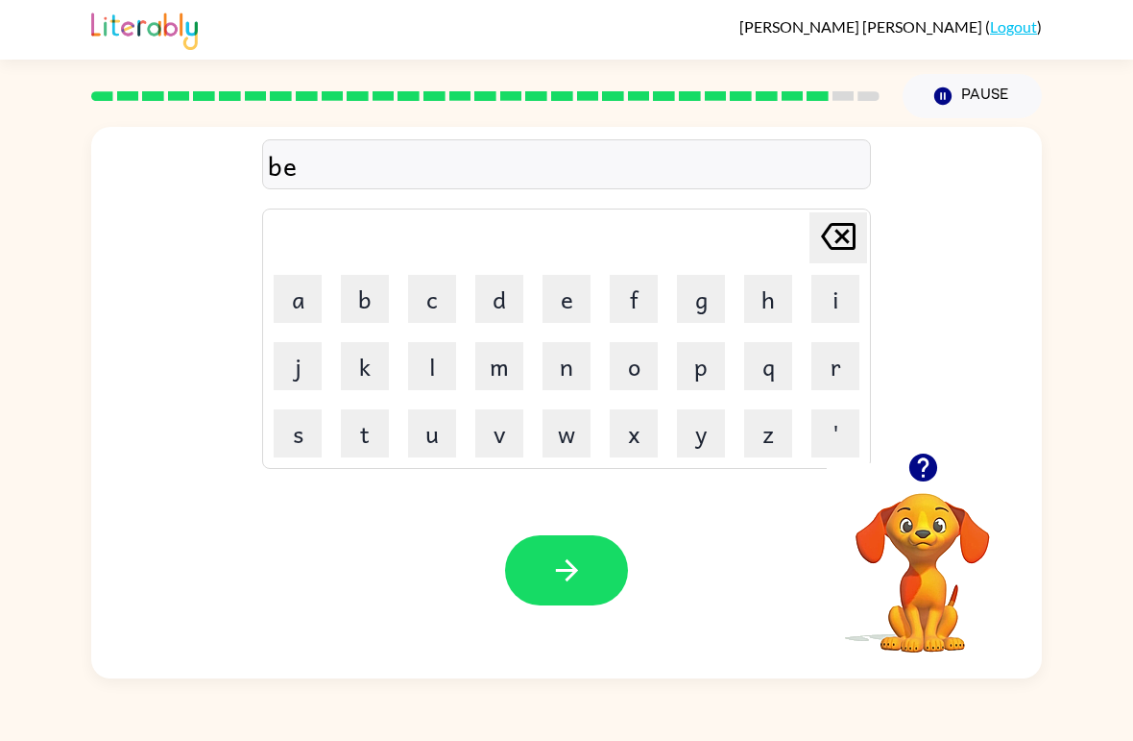
click at [561, 387] on button "n" at bounding box center [567, 366] width 48 height 48
click at [374, 440] on button "t" at bounding box center [365, 433] width 48 height 48
click at [560, 583] on icon "button" at bounding box center [567, 570] width 34 height 34
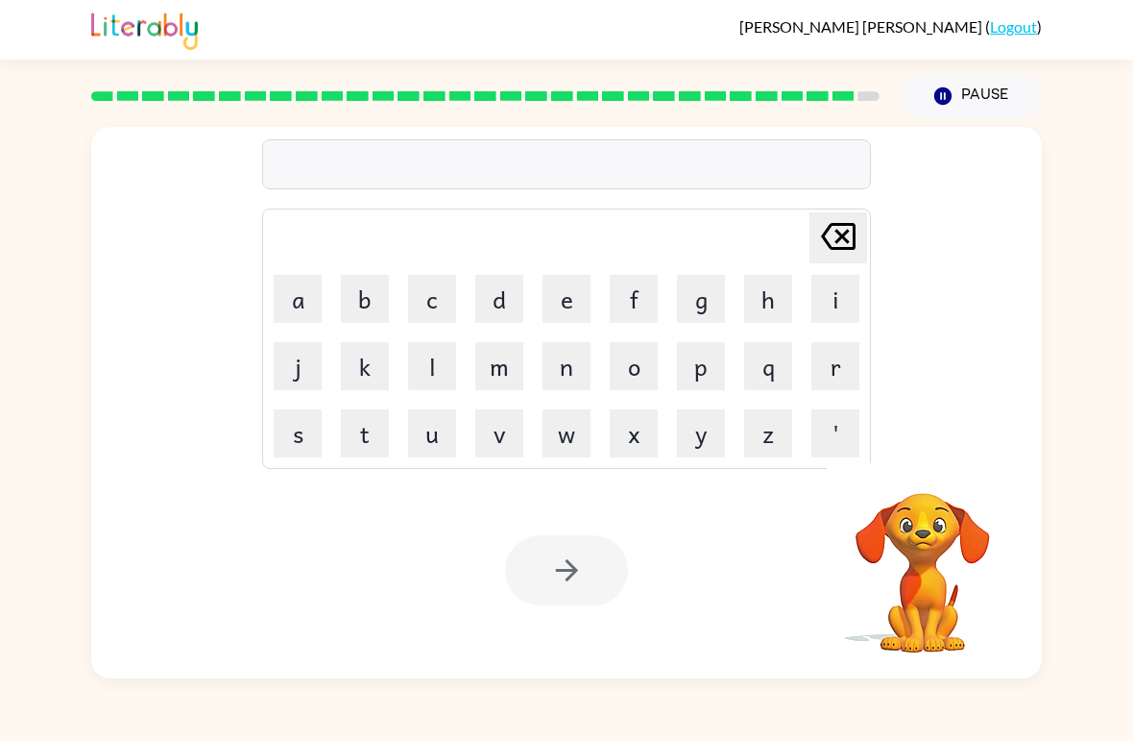
click at [305, 297] on button "a" at bounding box center [298, 299] width 48 height 48
click at [634, 302] on button "f" at bounding box center [634, 299] width 48 height 48
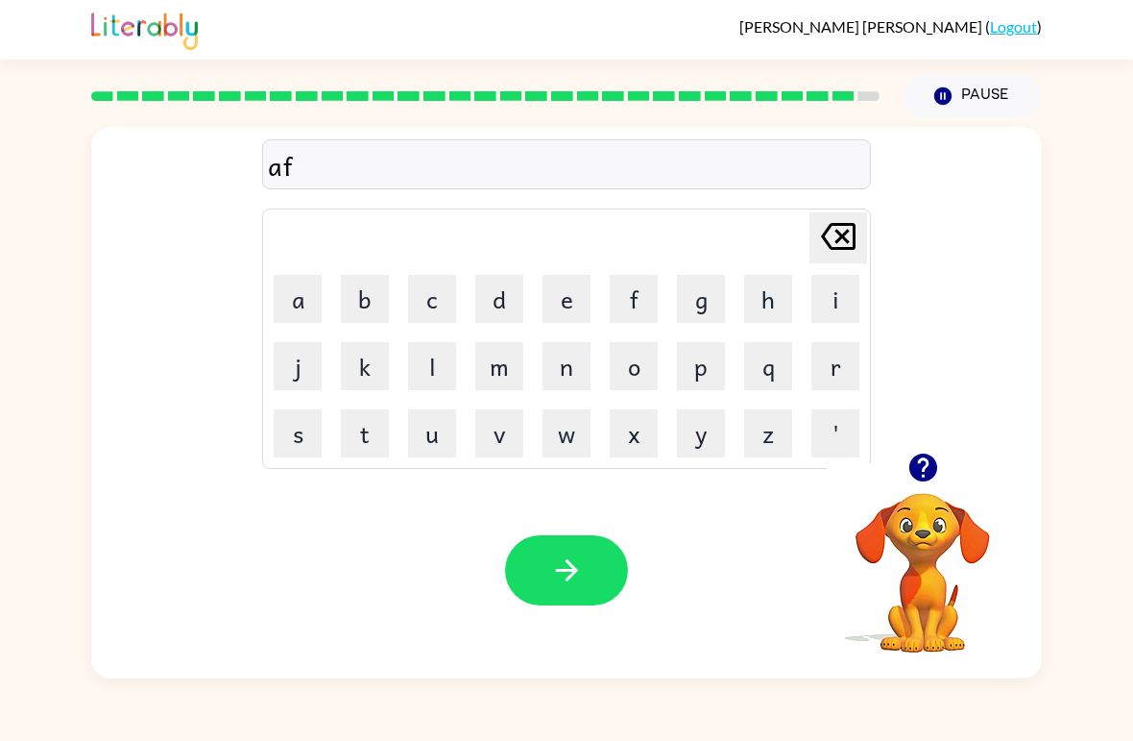
click at [364, 445] on button "t" at bounding box center [365, 433] width 48 height 48
click at [572, 304] on button "e" at bounding box center [567, 299] width 48 height 48
click at [815, 387] on button "r" at bounding box center [836, 366] width 48 height 48
click at [588, 349] on button "n" at bounding box center [567, 366] width 48 height 48
click at [640, 371] on button "o" at bounding box center [634, 366] width 48 height 48
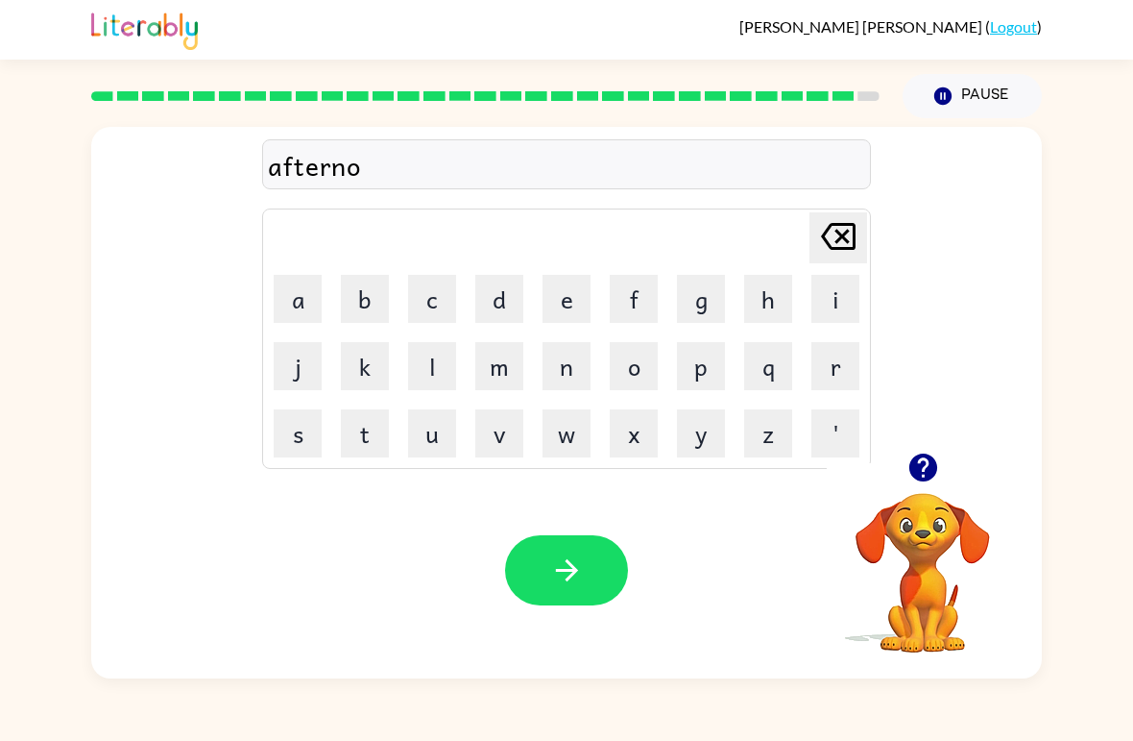
click at [634, 378] on button "o" at bounding box center [634, 366] width 48 height 48
click at [568, 368] on button "n" at bounding box center [567, 366] width 48 height 48
click at [573, 585] on icon "button" at bounding box center [567, 570] width 34 height 34
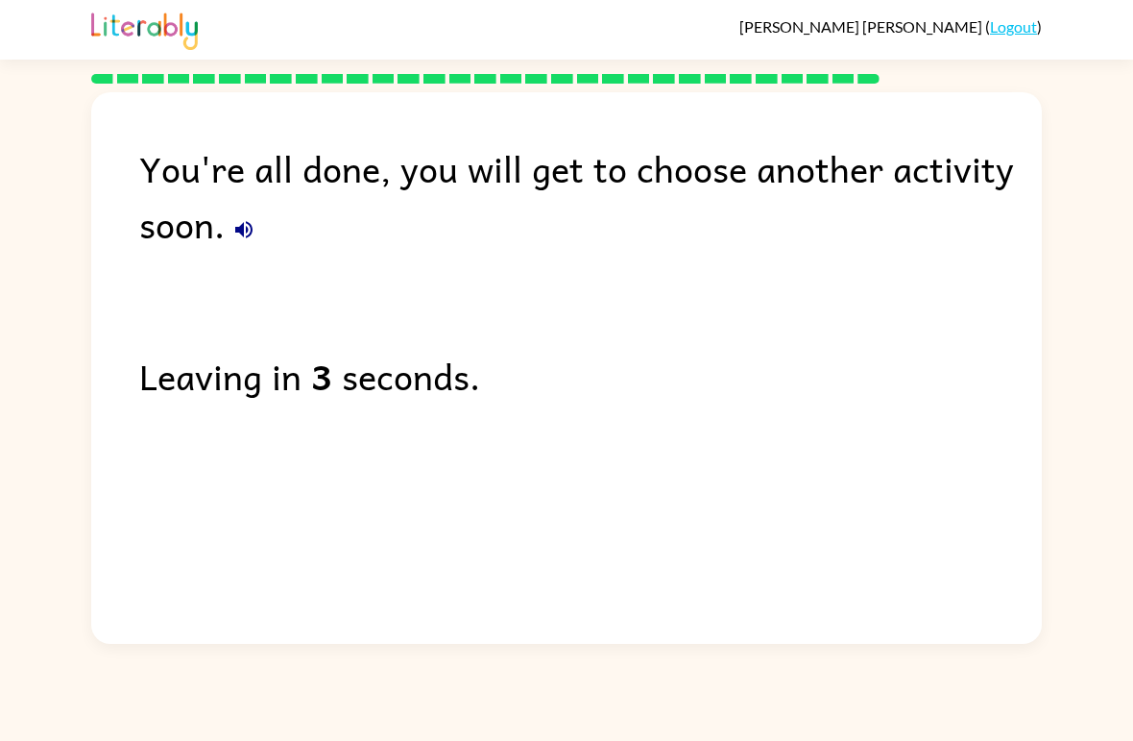
click at [249, 231] on icon "button" at bounding box center [243, 229] width 23 height 23
